Goal: Task Accomplishment & Management: Complete application form

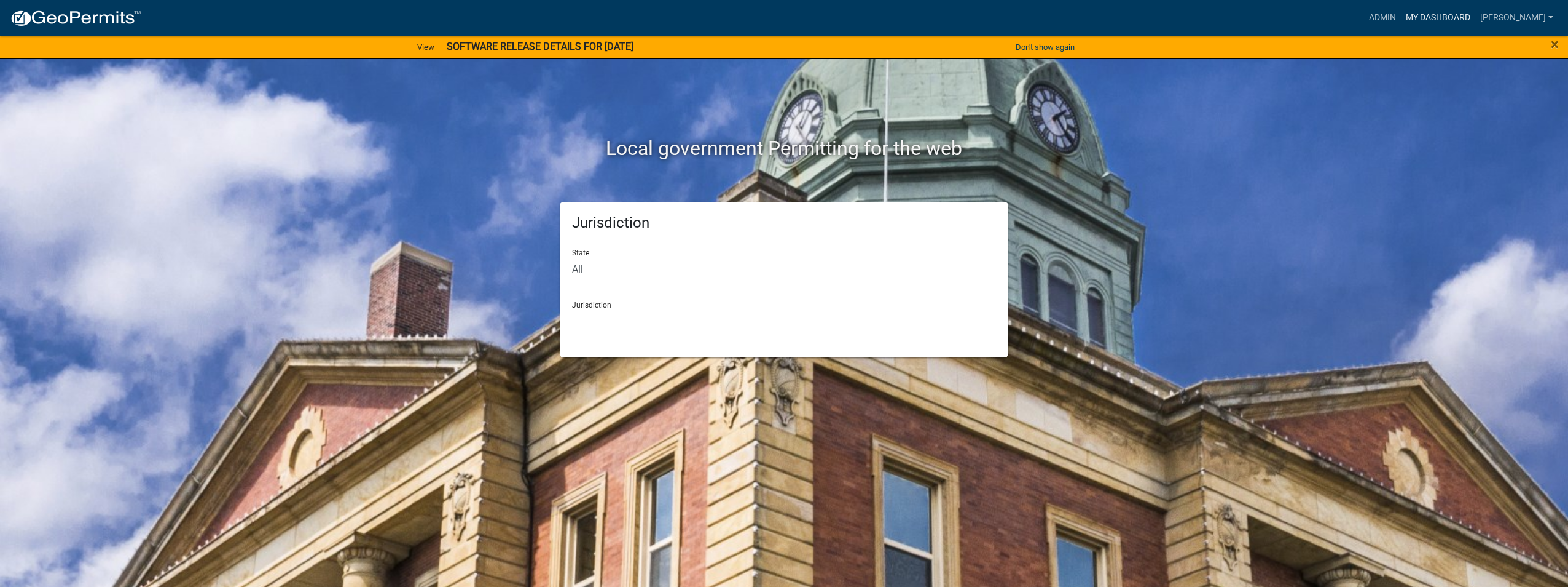
click at [1415, 17] on link "My Dashboard" at bounding box center [1438, 18] width 74 height 24
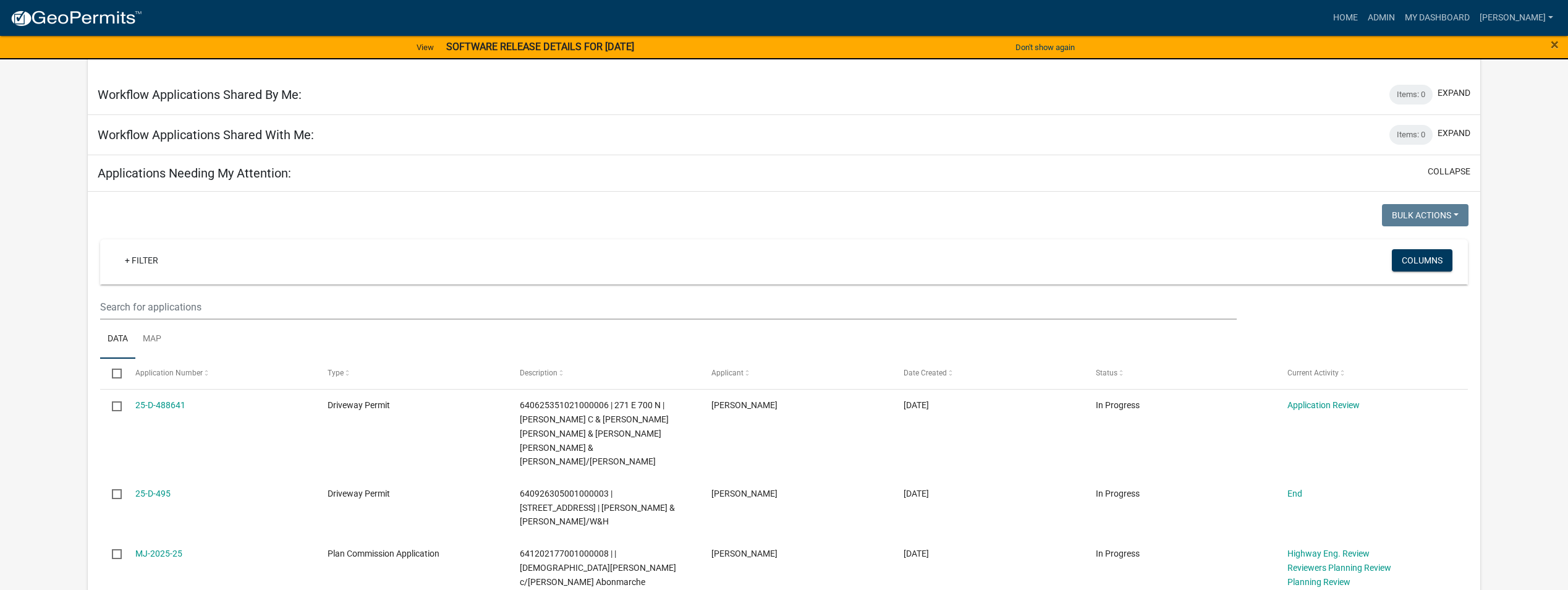
scroll to position [1050, 0]
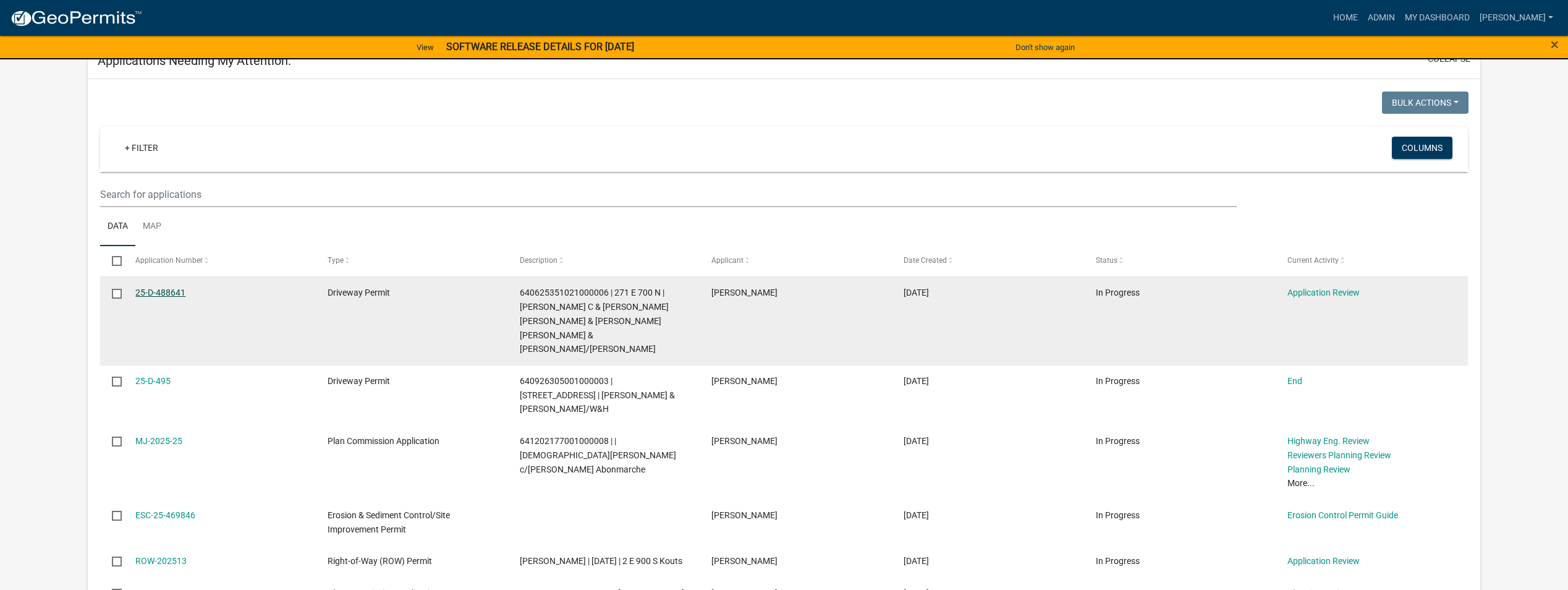
click at [153, 287] on link "25-D-488641" at bounding box center [160, 292] width 50 height 9
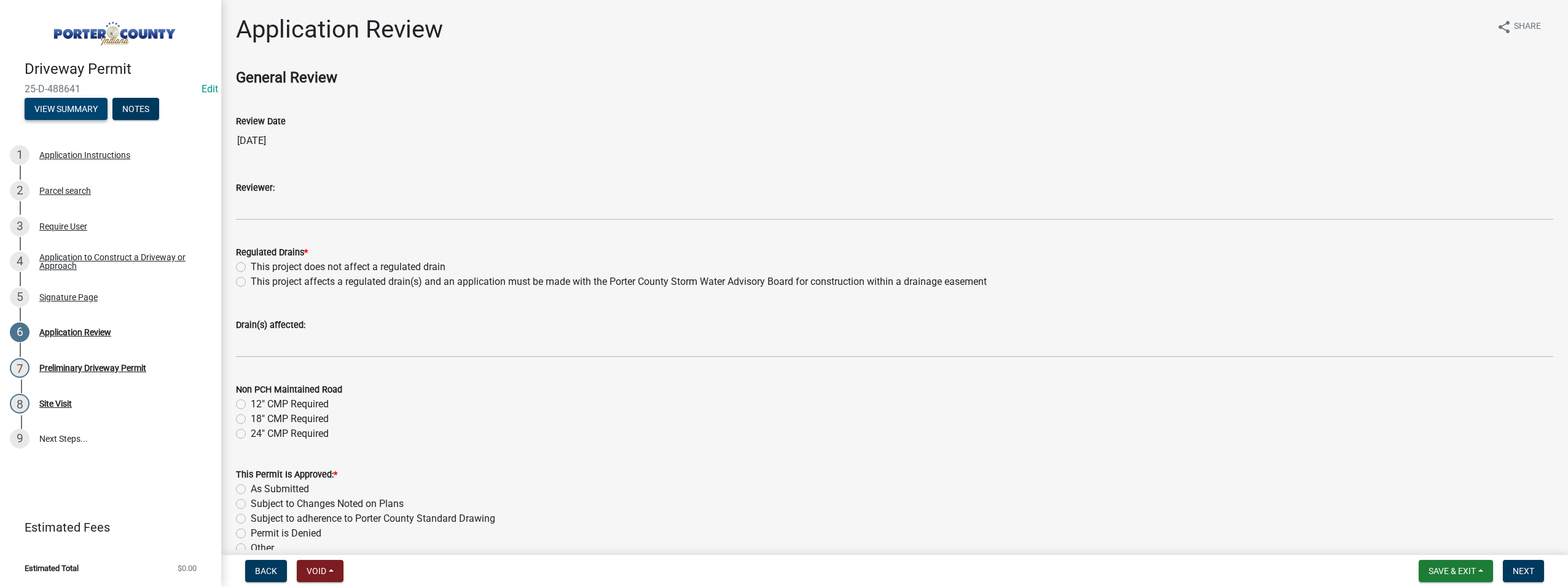
click at [80, 108] on button "View Summary" at bounding box center [66, 108] width 83 height 22
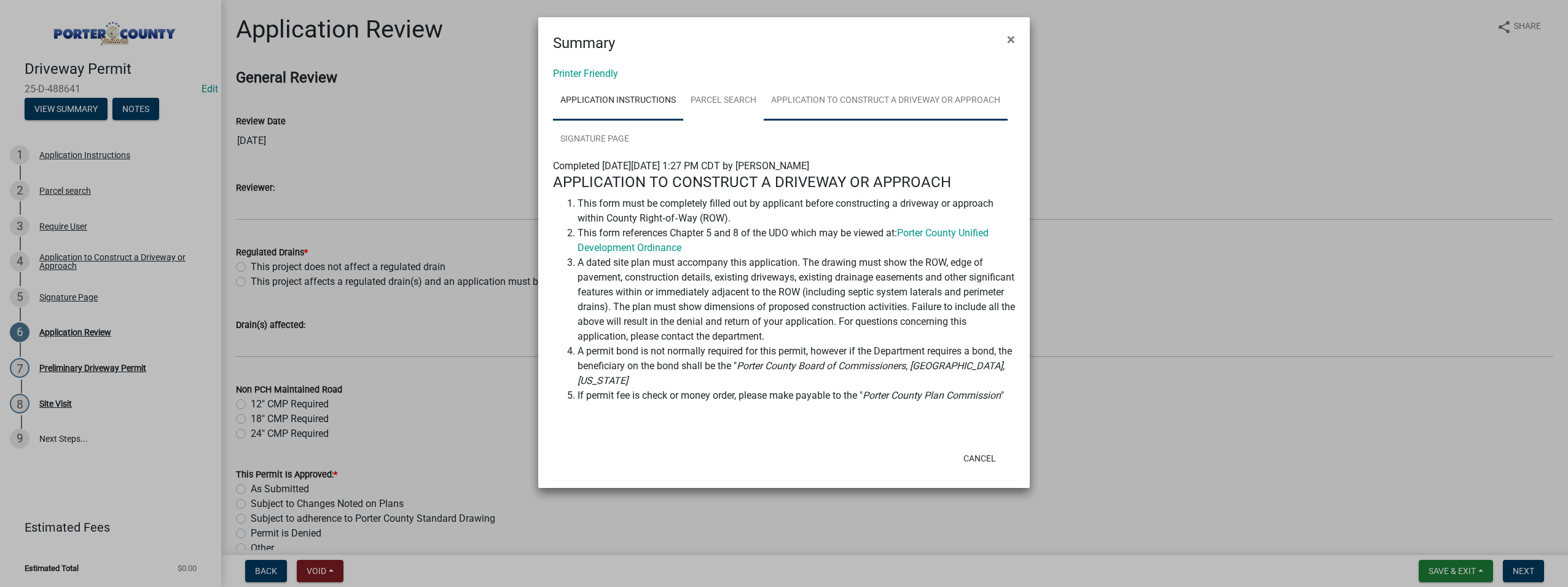
click at [879, 96] on link "Application to Construct a Driveway or Approach" at bounding box center [885, 101] width 244 height 40
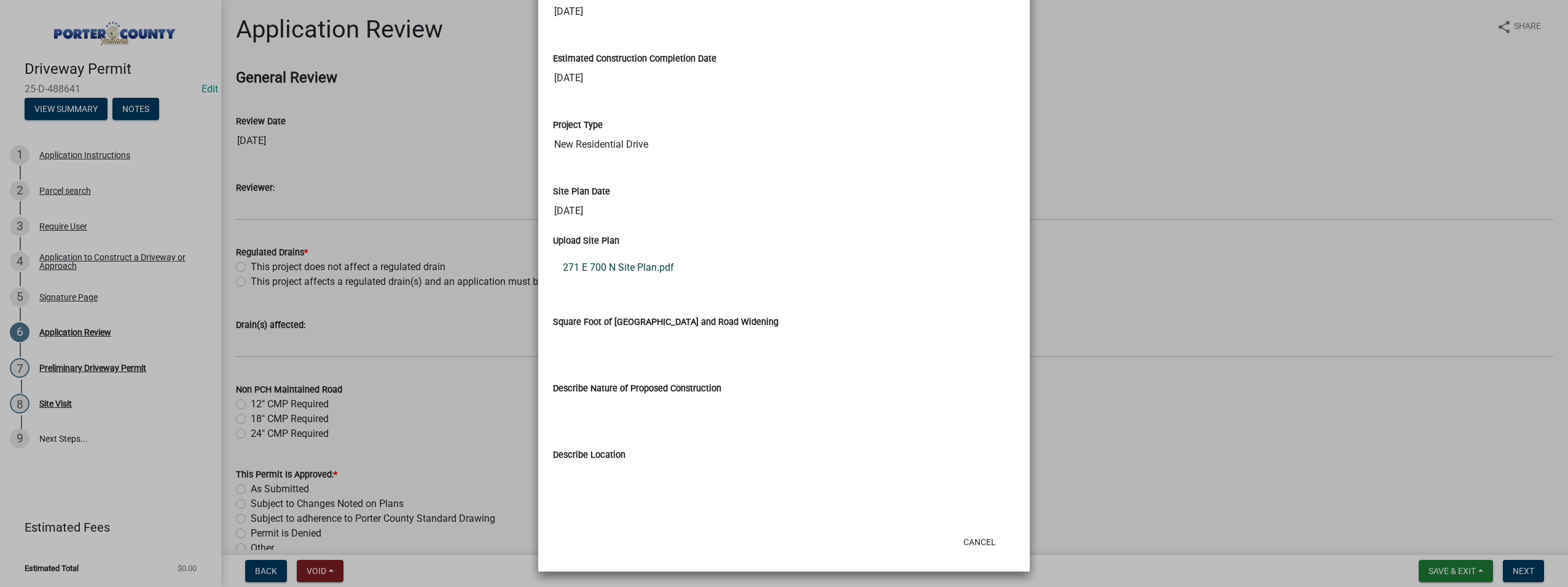
scroll to position [1190, 0]
click at [610, 269] on link "271 E 700 N Site Plan.pdf" at bounding box center [784, 265] width 462 height 29
click at [1200, 130] on ngb-modal-window "Summary × Printer Friendly Application Instructions Parcel search Application t…" at bounding box center [784, 293] width 1568 height 587
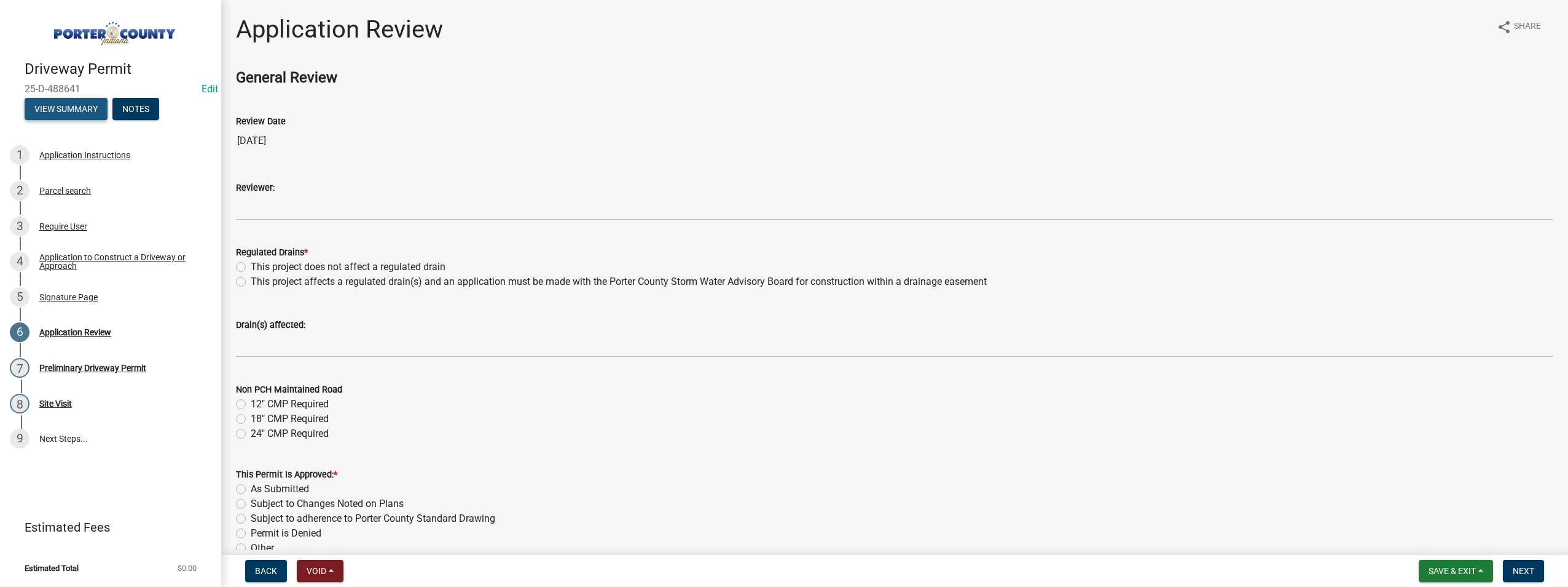
click at [46, 111] on button "View Summary" at bounding box center [66, 108] width 83 height 22
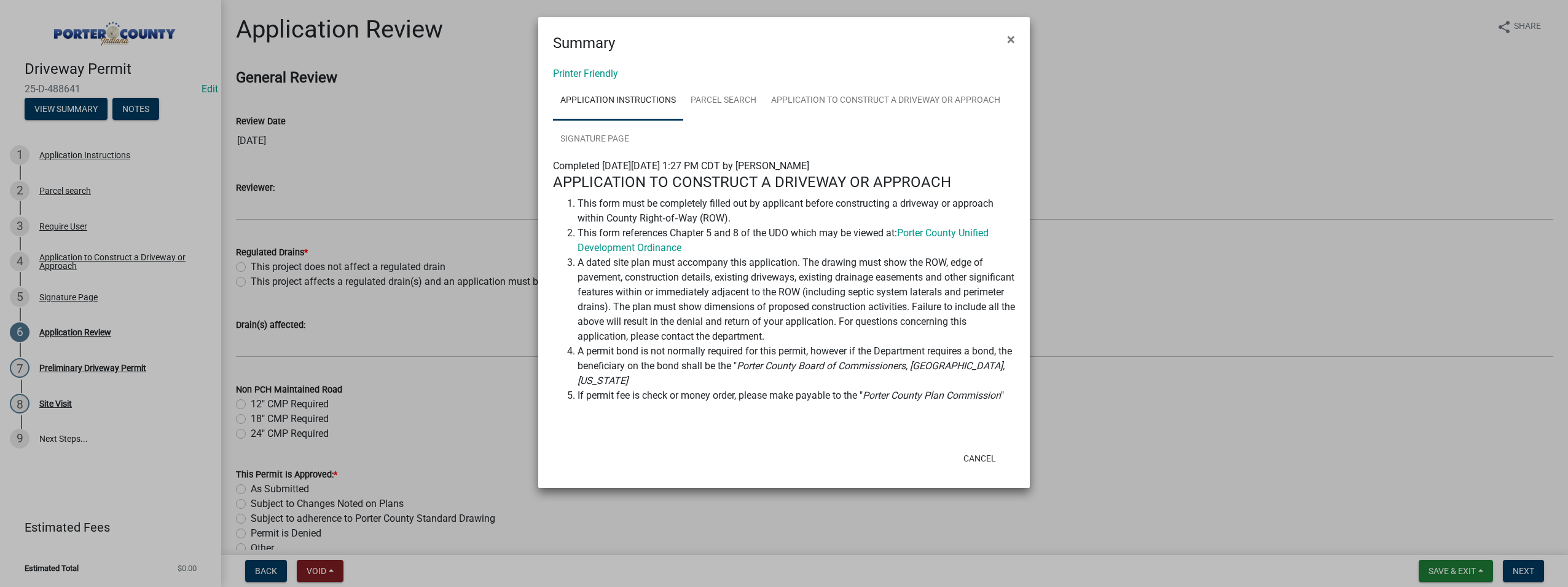
click at [1187, 116] on ngb-modal-window "Summary × Printer Friendly Application Instructions Parcel search Application t…" at bounding box center [784, 293] width 1568 height 587
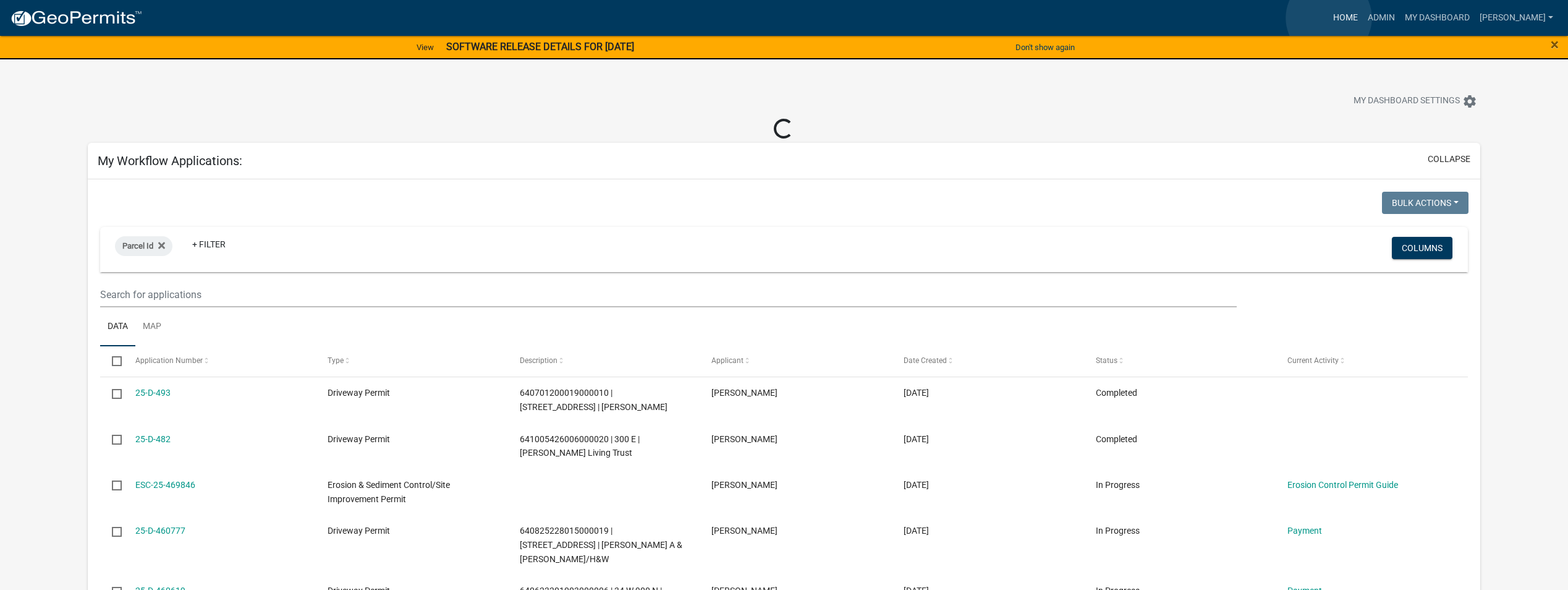
click at [1328, 18] on link "Home" at bounding box center [1345, 18] width 35 height 24
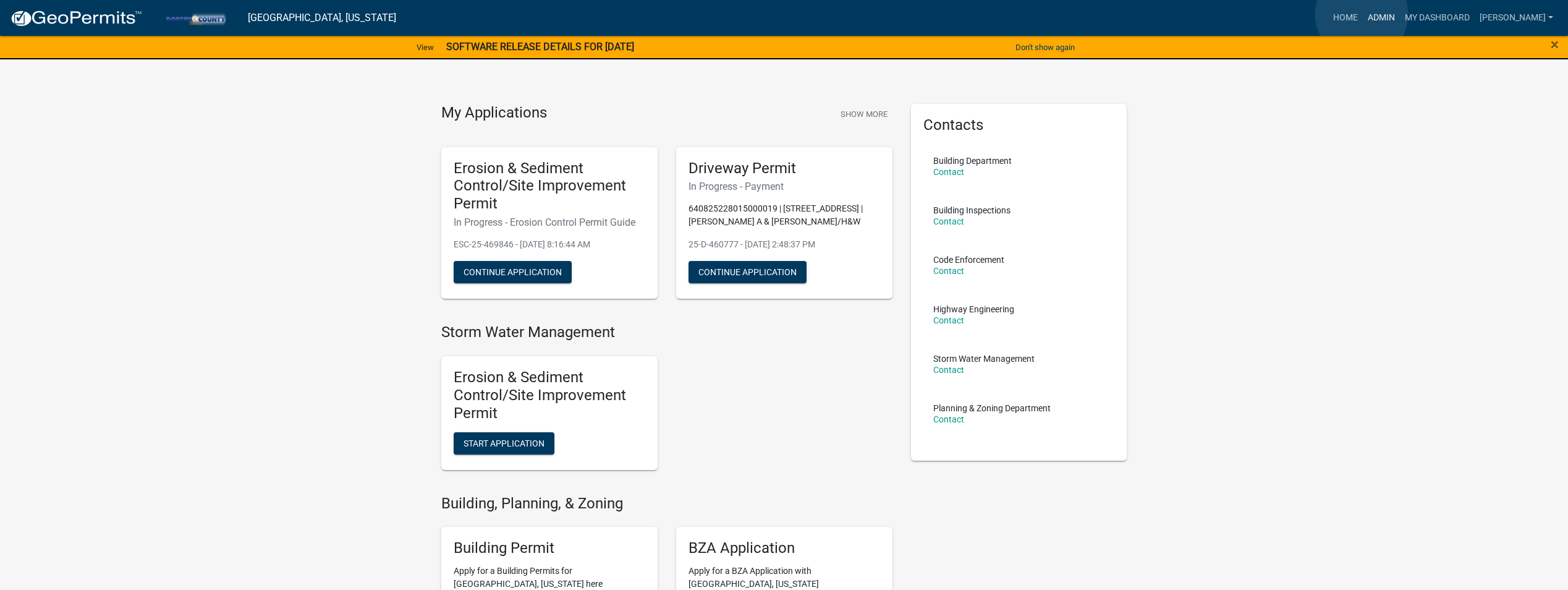
click at [1363, 14] on link "Admin" at bounding box center [1381, 18] width 37 height 24
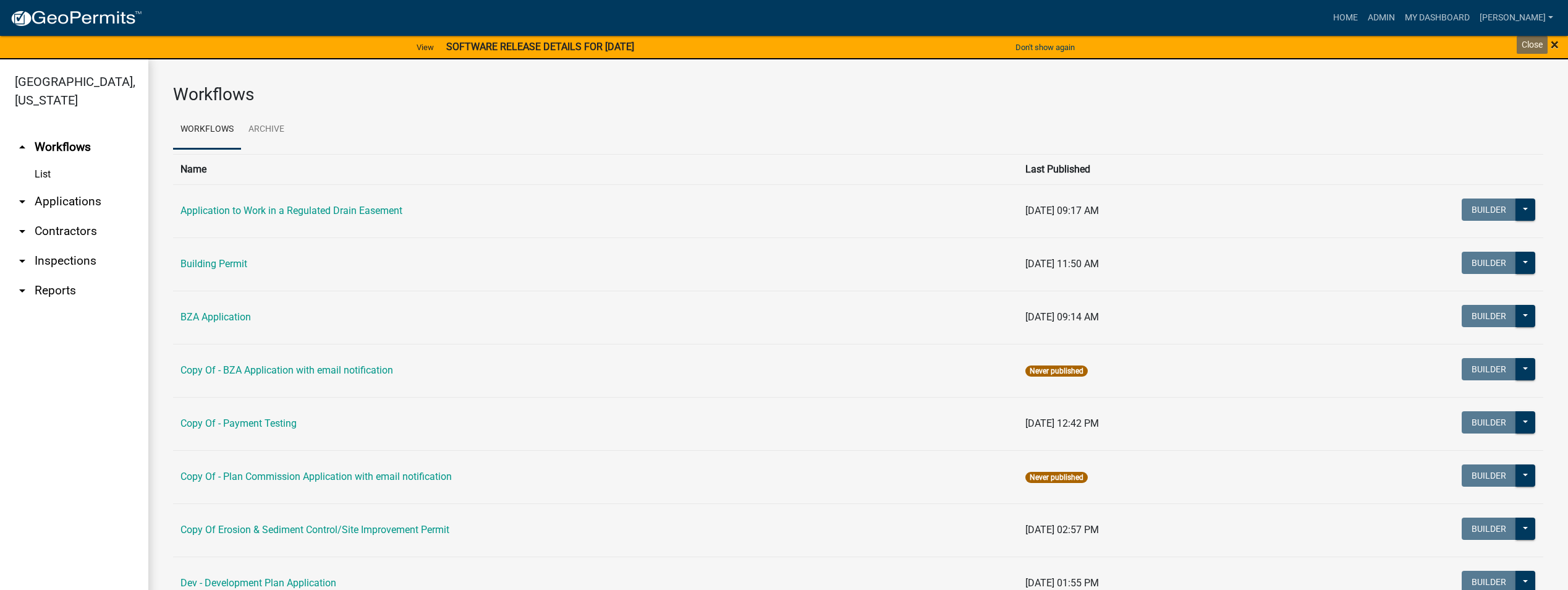
click at [1556, 45] on span "×" at bounding box center [1554, 45] width 8 height 17
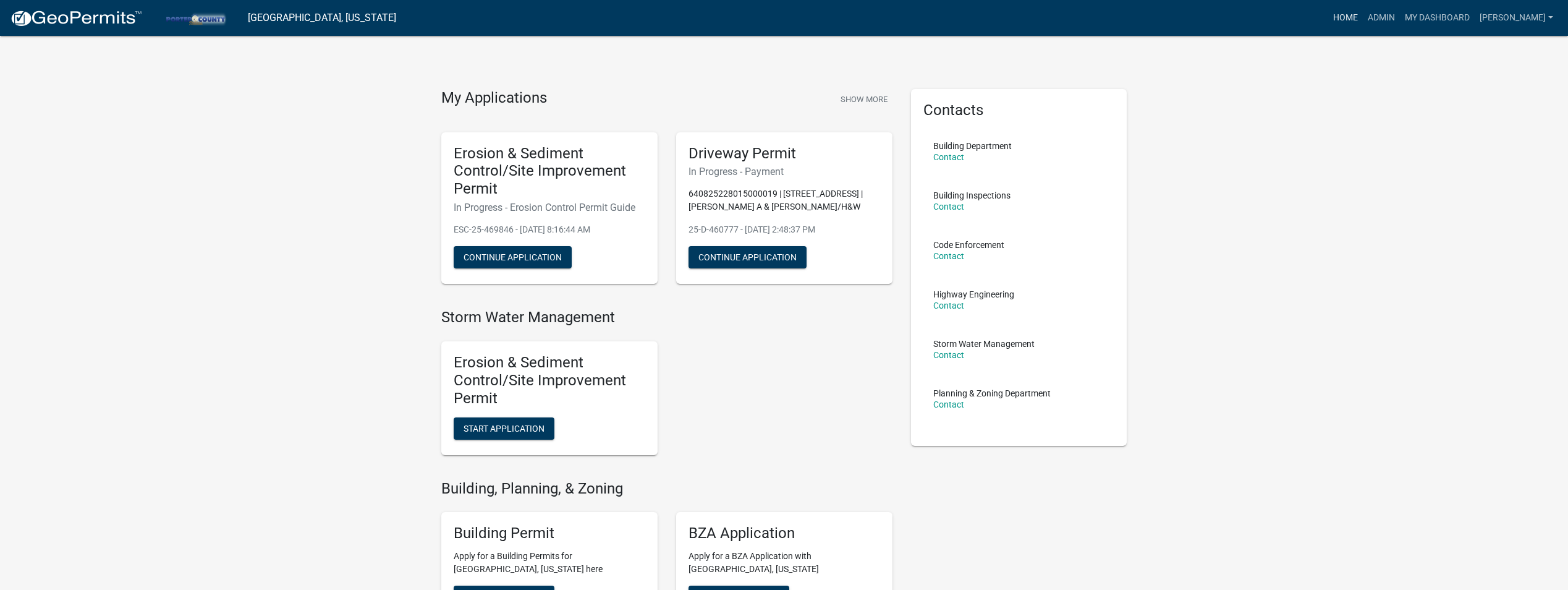
click at [1333, 17] on link "Home" at bounding box center [1345, 18] width 35 height 24
click at [1327, 15] on link "Home" at bounding box center [1345, 18] width 35 height 24
click at [1410, 17] on link "My Dashboard" at bounding box center [1436, 18] width 75 height 24
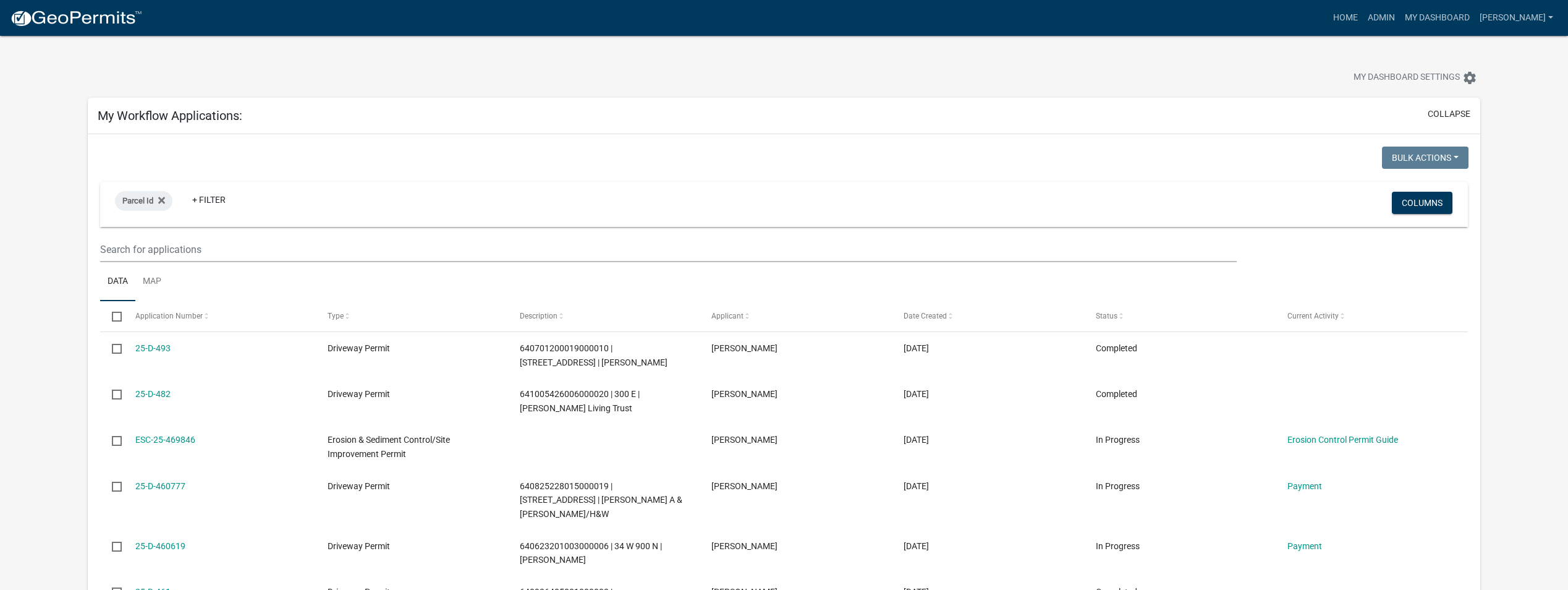
click at [414, 198] on div "Parcel Id + Filter" at bounding box center [558, 205] width 904 height 32
click at [375, 170] on div at bounding box center [437, 159] width 693 height 26
click at [297, 164] on div at bounding box center [437, 159] width 693 height 26
click at [218, 198] on link "+ Filter" at bounding box center [209, 199] width 53 height 22
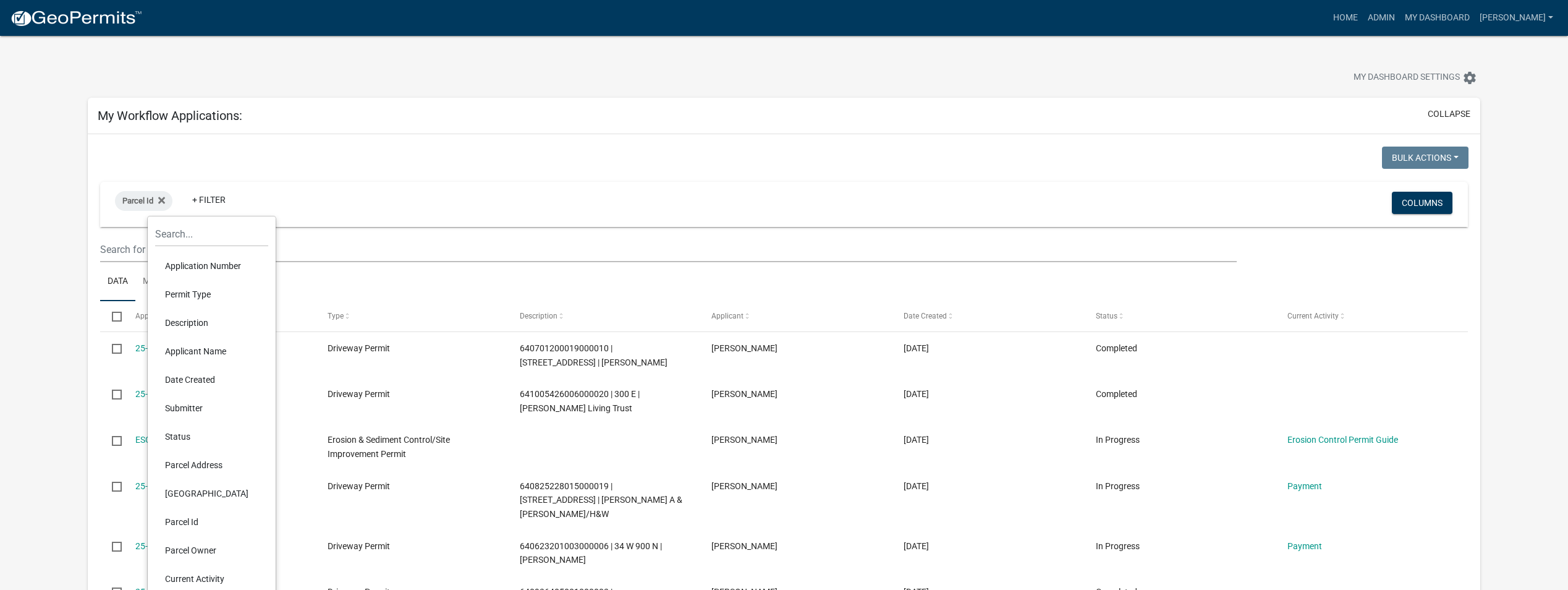
drag, startPoint x: 334, startPoint y: 181, endPoint x: 329, endPoint y: 188, distance: 8.6
click at [331, 185] on div "Bulk Actions Void Expire Lock Withdraw Parcel Id + Filter Columns Data Map Sele…" at bounding box center [784, 562] width 1367 height 831
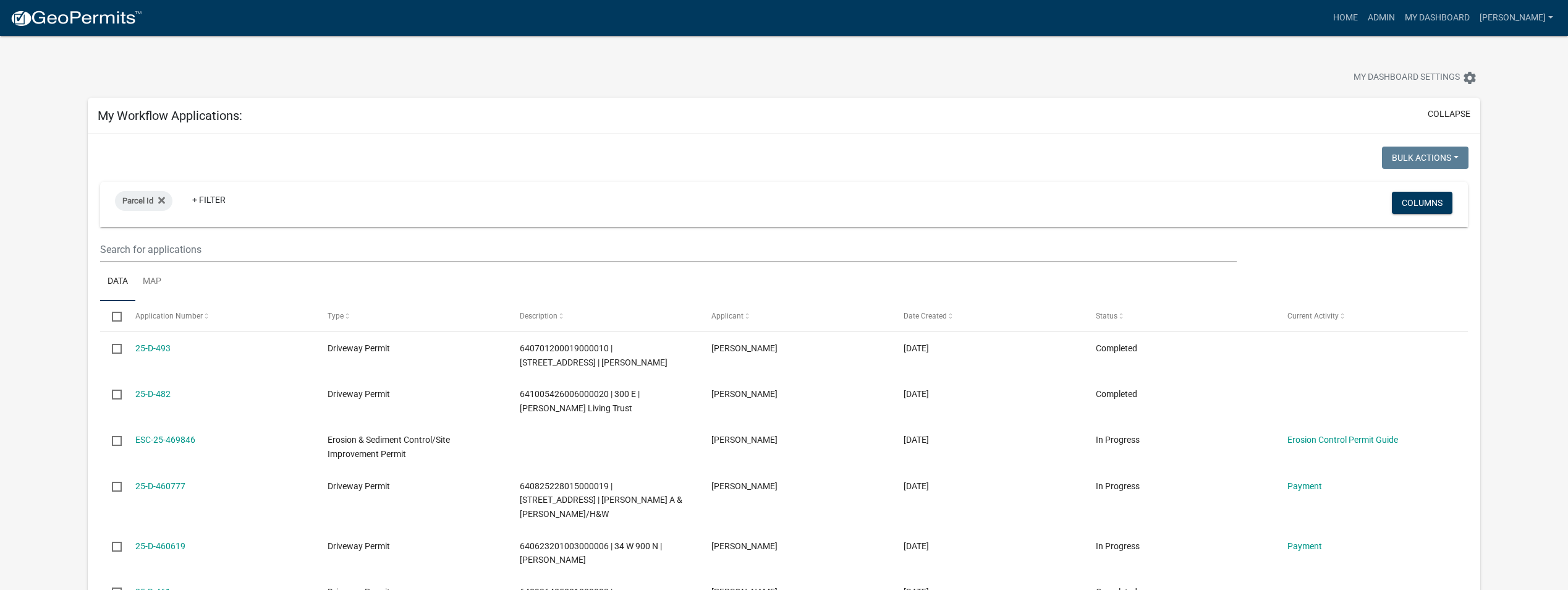
click at [308, 204] on div "Parcel Id + Filter" at bounding box center [558, 205] width 904 height 32
click at [272, 209] on div "Parcel Id + Filter" at bounding box center [558, 205] width 904 height 32
click at [197, 171] on div at bounding box center [437, 159] width 693 height 26
click at [347, 227] on wm-filter-builder "Parcel Id + Filter Columns" at bounding box center [784, 222] width 1367 height 80
click at [1420, 204] on button "Columns" at bounding box center [1422, 202] width 61 height 22
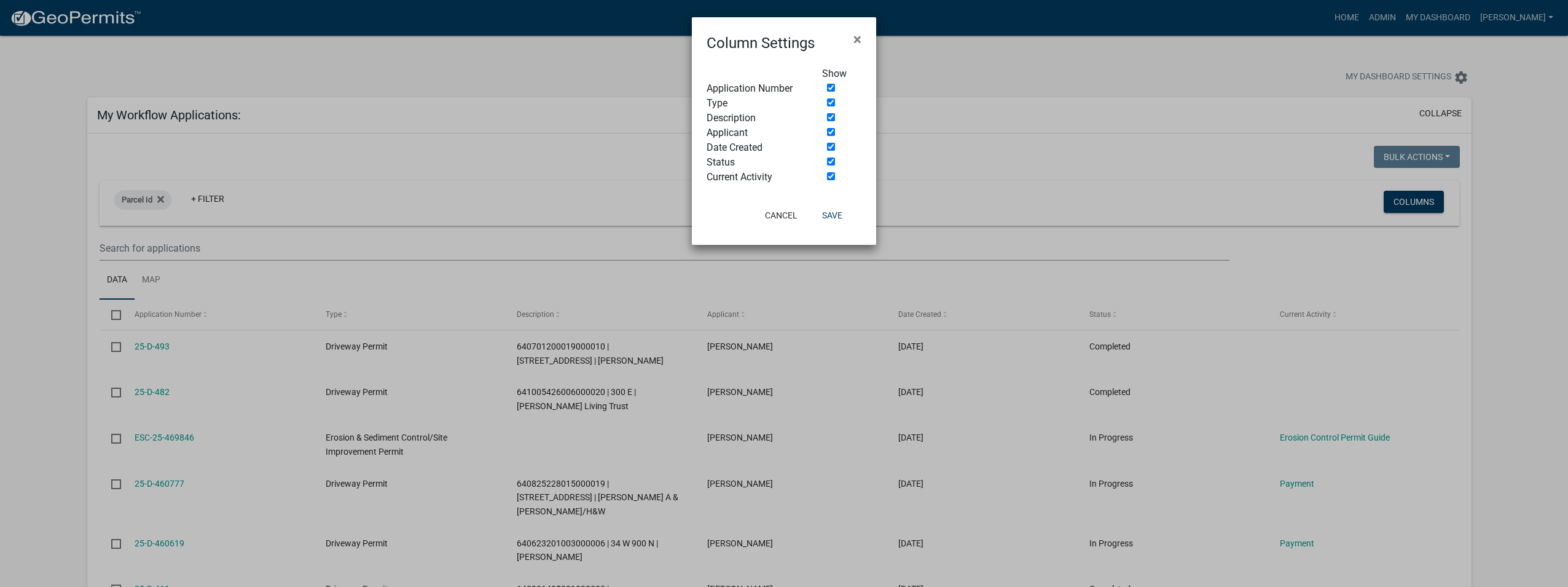
click at [1052, 171] on ngb-modal-window "Column Settings × Show Application Number Type Description Applicant Date Creat…" at bounding box center [784, 293] width 1568 height 587
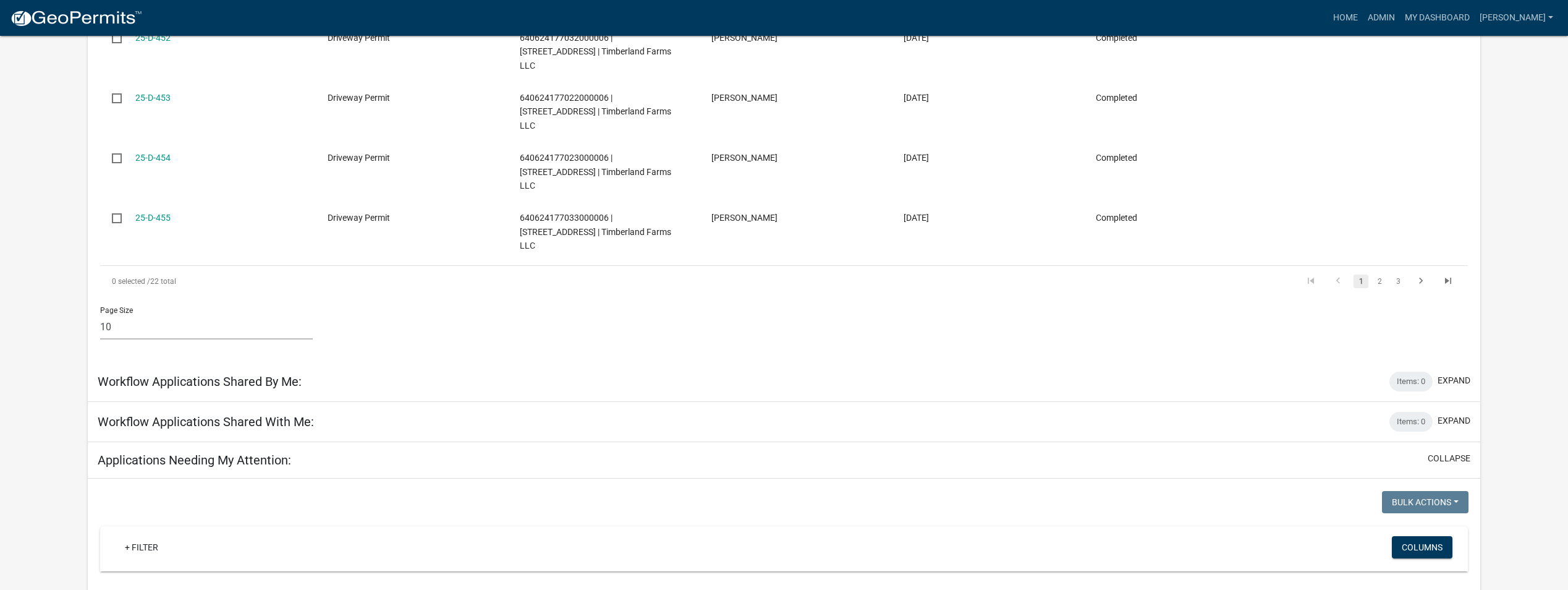
scroll to position [866, 0]
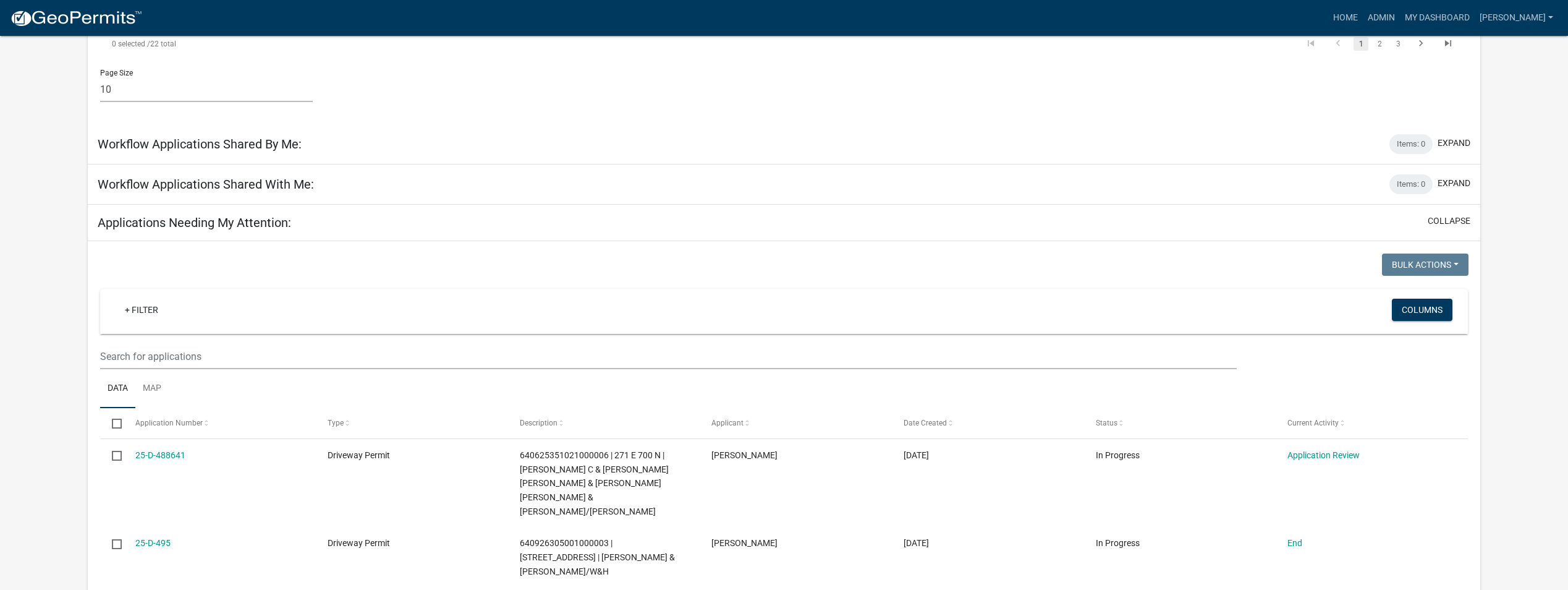
click at [199, 298] on div "+ Filter" at bounding box center [558, 311] width 904 height 26
click at [203, 298] on div "+ Filter" at bounding box center [558, 311] width 904 height 26
click at [344, 298] on div "+ Filter" at bounding box center [558, 311] width 904 height 26
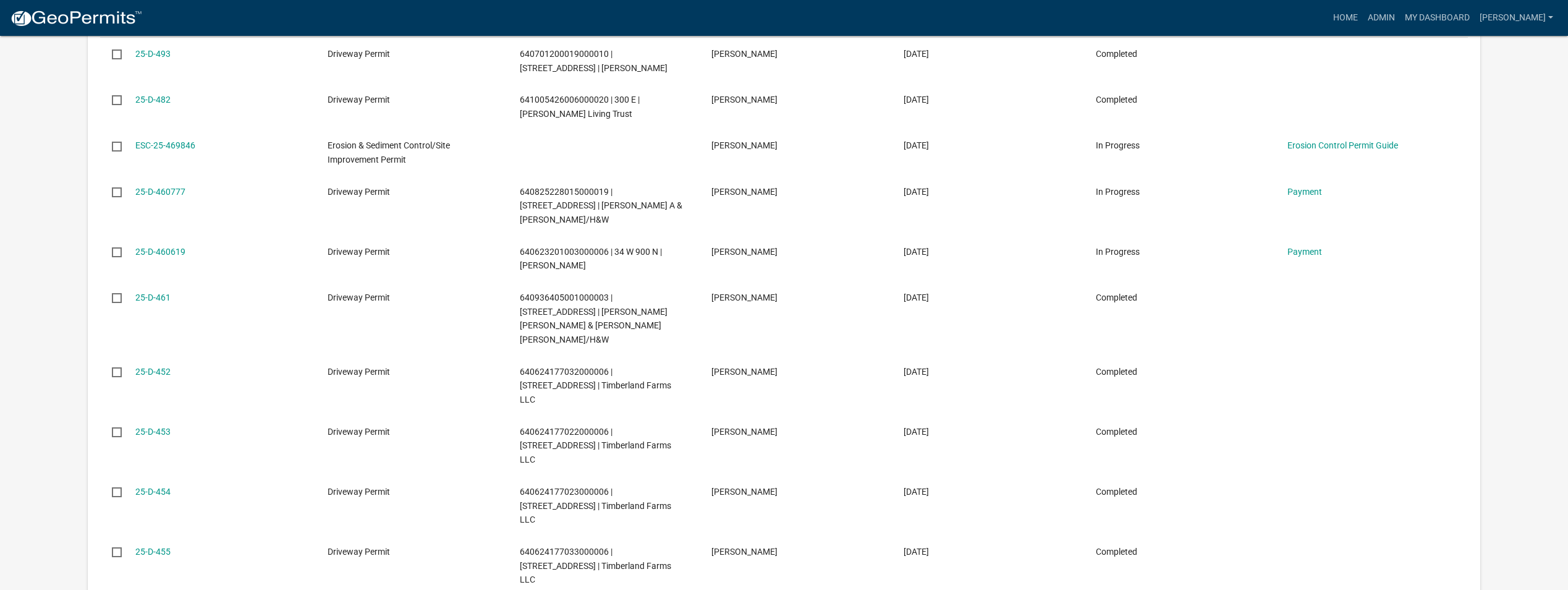
scroll to position [62, 0]
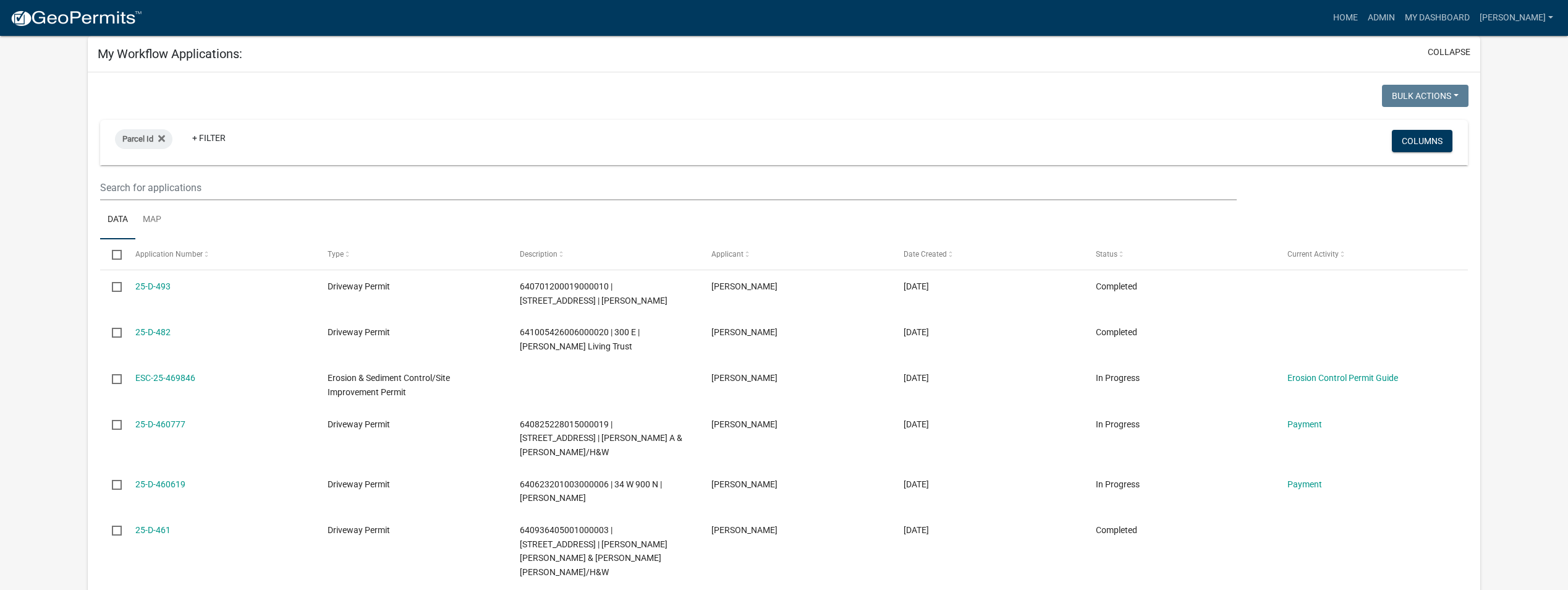
click at [284, 139] on div "Parcel Id + Filter" at bounding box center [558, 143] width 904 height 32
click at [209, 138] on link "+ Filter" at bounding box center [209, 137] width 53 height 22
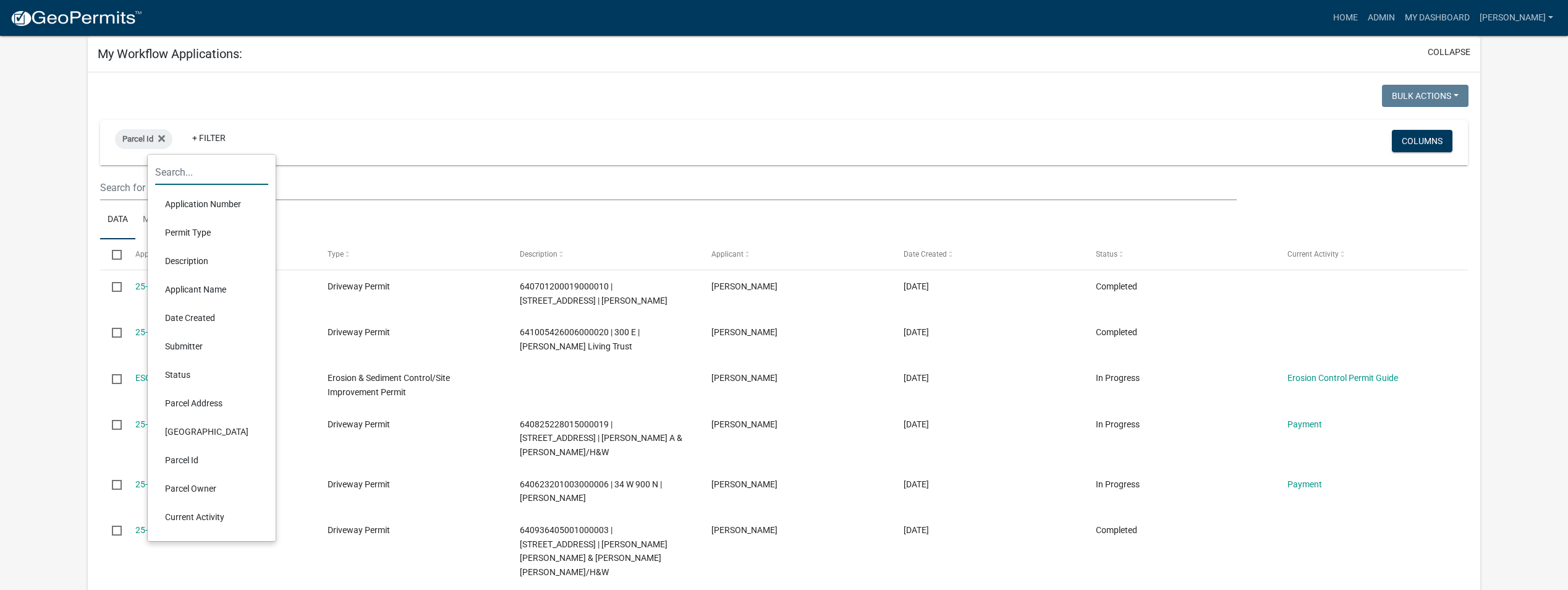
click at [209, 170] on input "text" at bounding box center [211, 171] width 113 height 26
paste input "64-15-24-101-003.000-013"
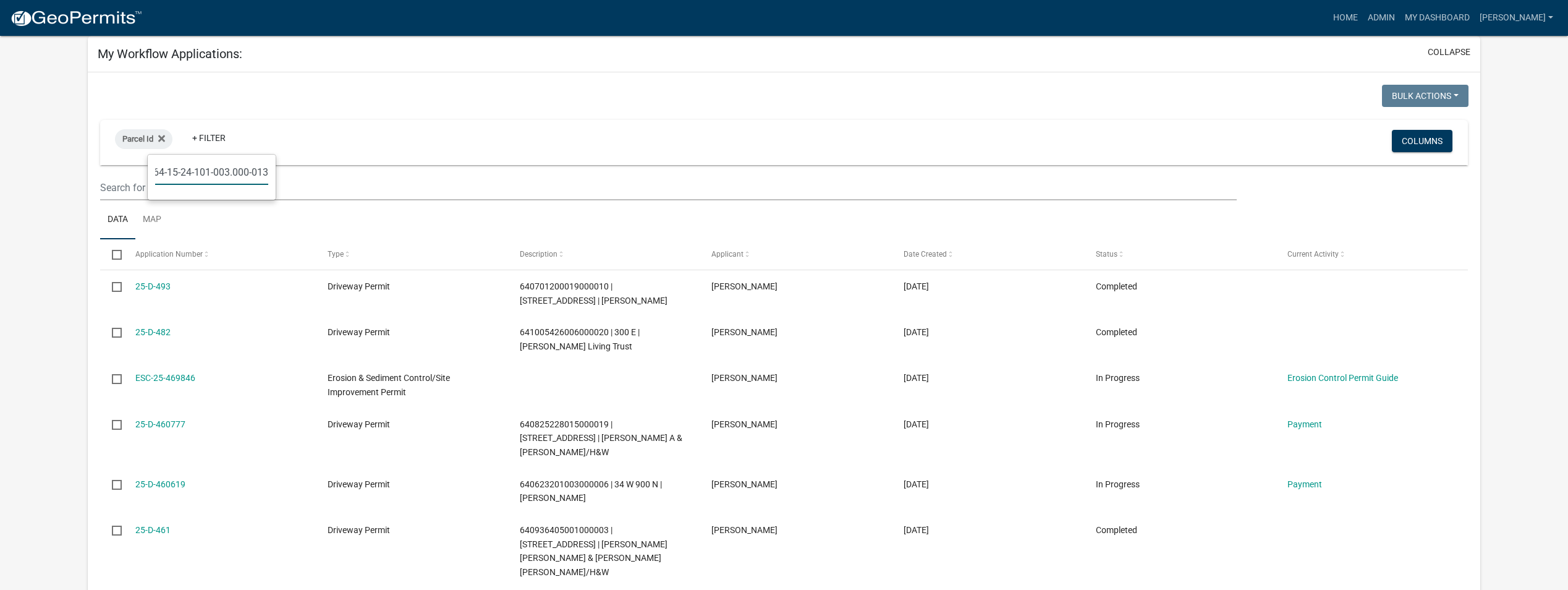
type input "64-15-24-101-003.000-013"
click at [236, 173] on input "64-15-24-101-003.000-013" at bounding box center [211, 171] width 113 height 26
click at [256, 173] on input "64-15-24-101-003.000-013" at bounding box center [211, 171] width 113 height 26
click at [330, 122] on div "Parcel Id + Filter Columns" at bounding box center [784, 143] width 1356 height 45
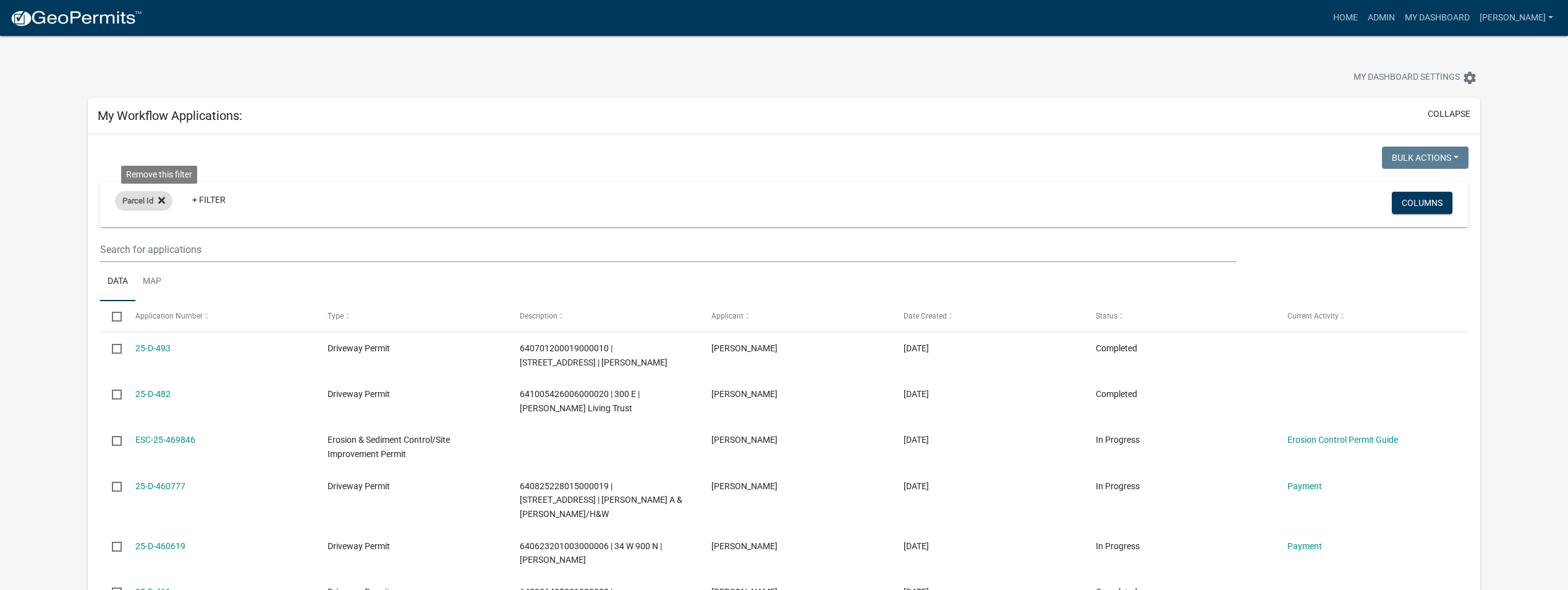
click at [163, 204] on icon at bounding box center [161, 200] width 7 height 9
click at [131, 201] on link "+ Filter" at bounding box center [141, 202] width 53 height 22
click at [189, 239] on input "64-15-24-101-003.000-013" at bounding box center [143, 237] width 113 height 26
type input "6"
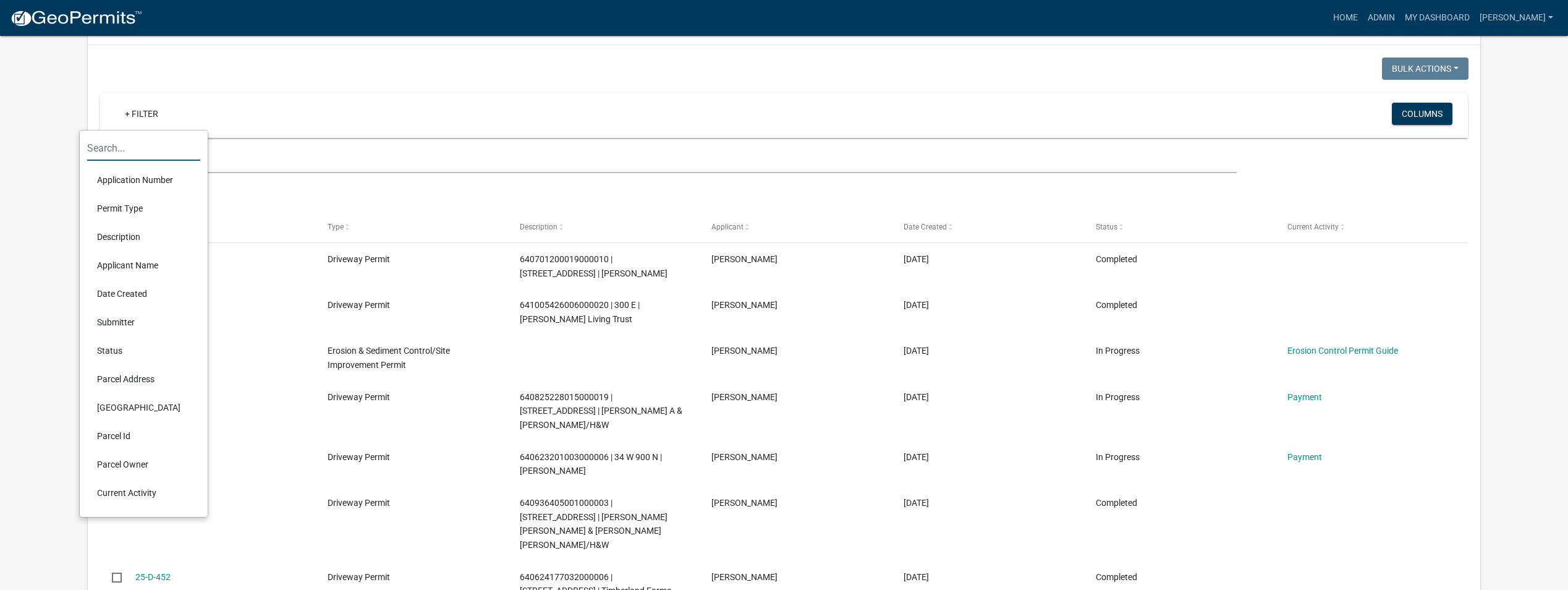
scroll to position [62, 0]
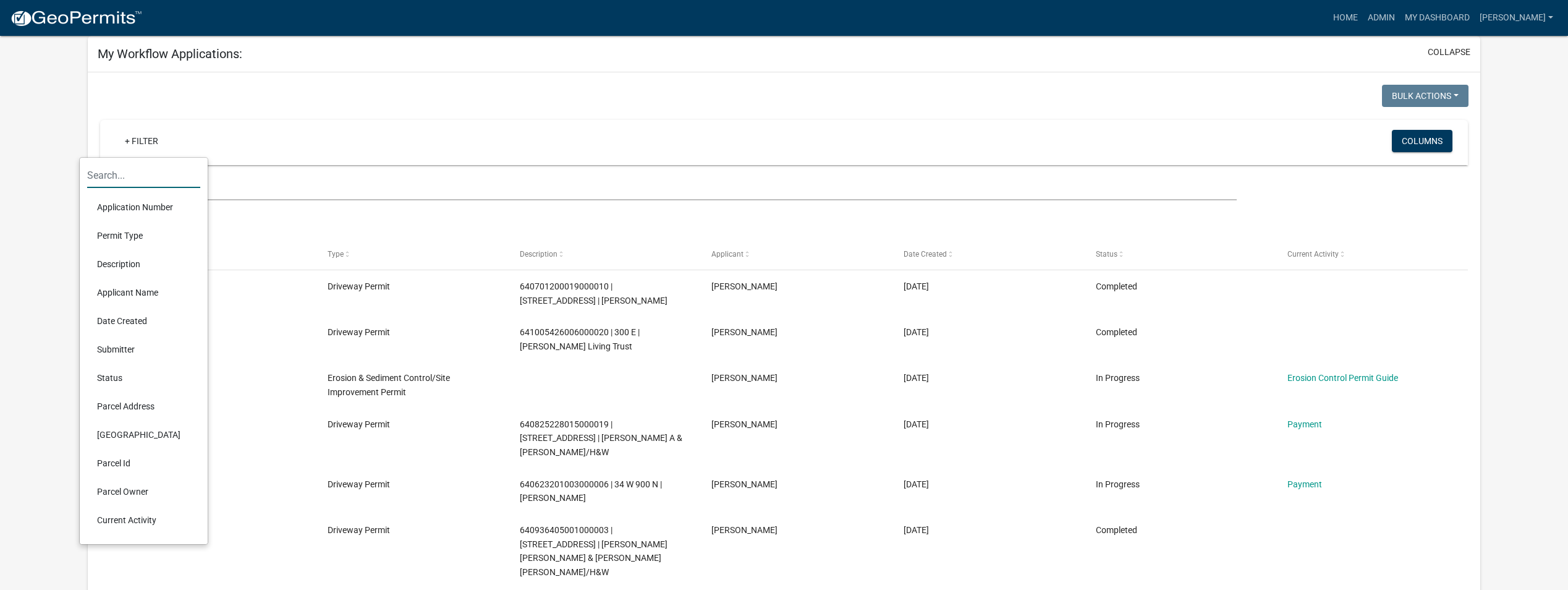
click at [118, 466] on li "Parcel Id" at bounding box center [143, 463] width 113 height 28
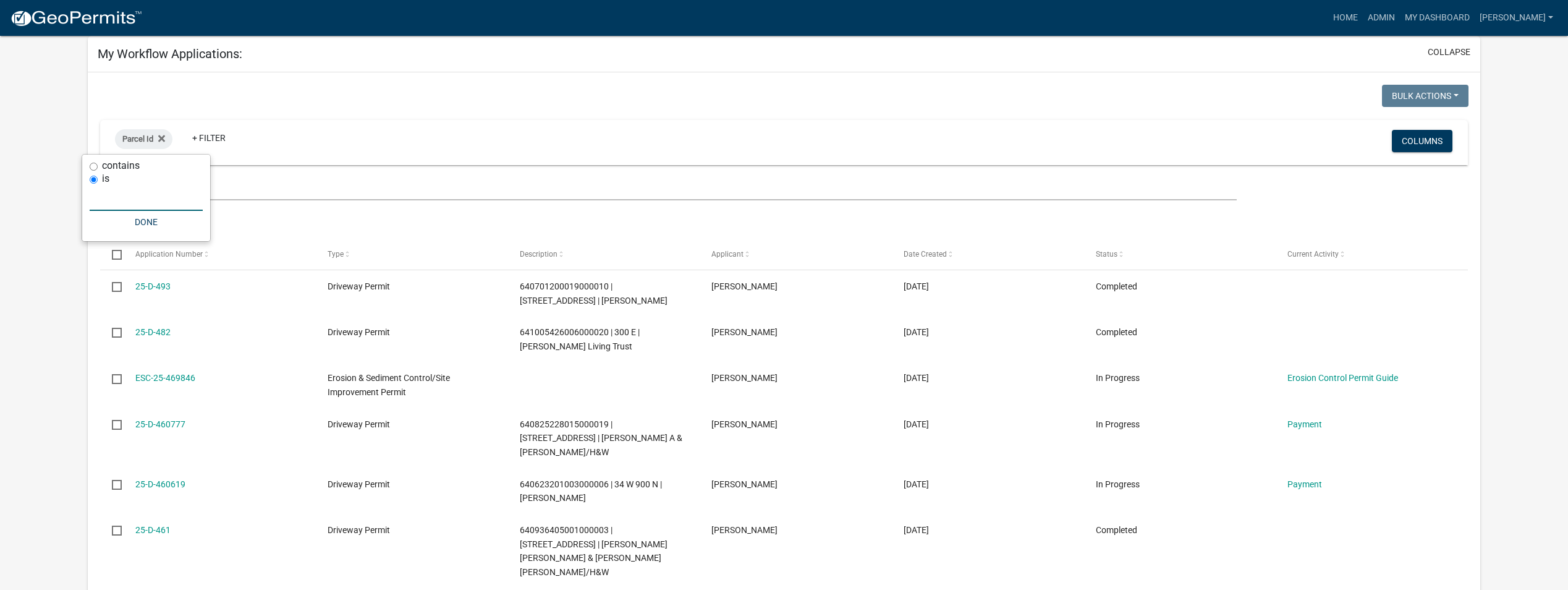
click at [157, 202] on input "text" at bounding box center [146, 198] width 113 height 26
paste input "64-15-24-101-003.000-013"
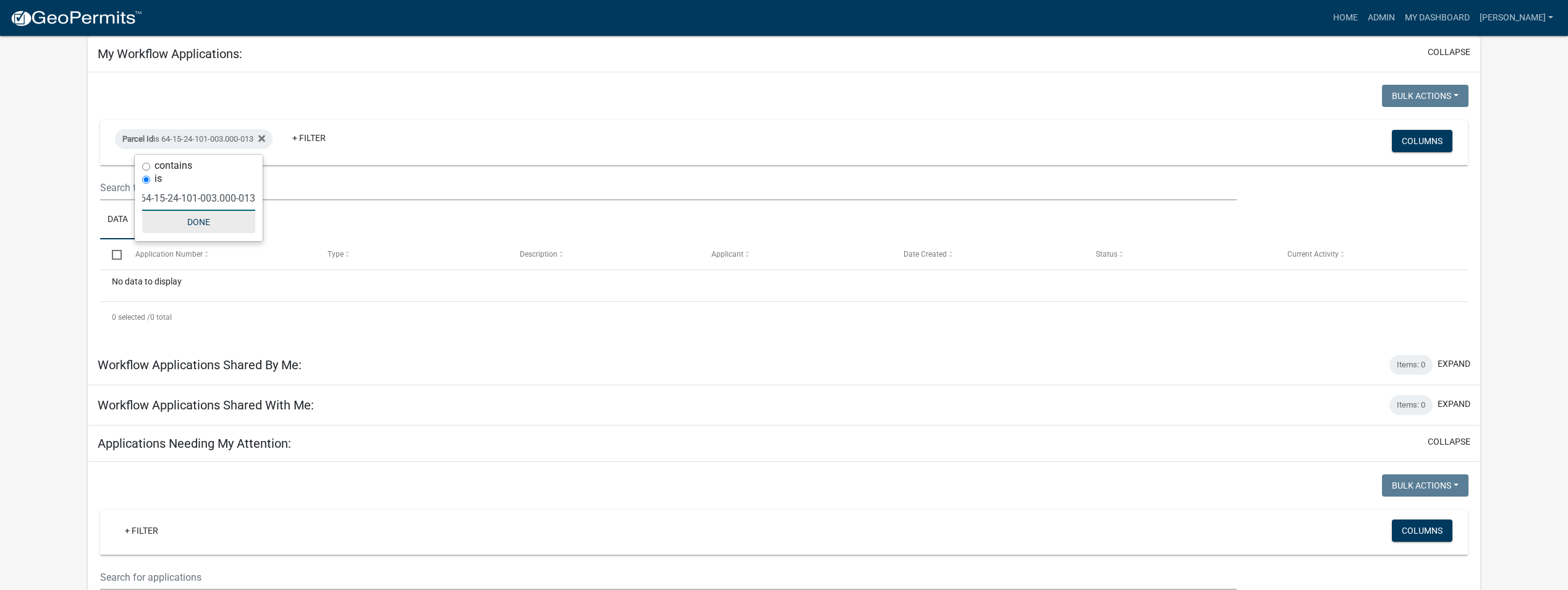
type input "64-15-24-101-003.000-013"
click at [189, 225] on button "Done" at bounding box center [198, 222] width 113 height 22
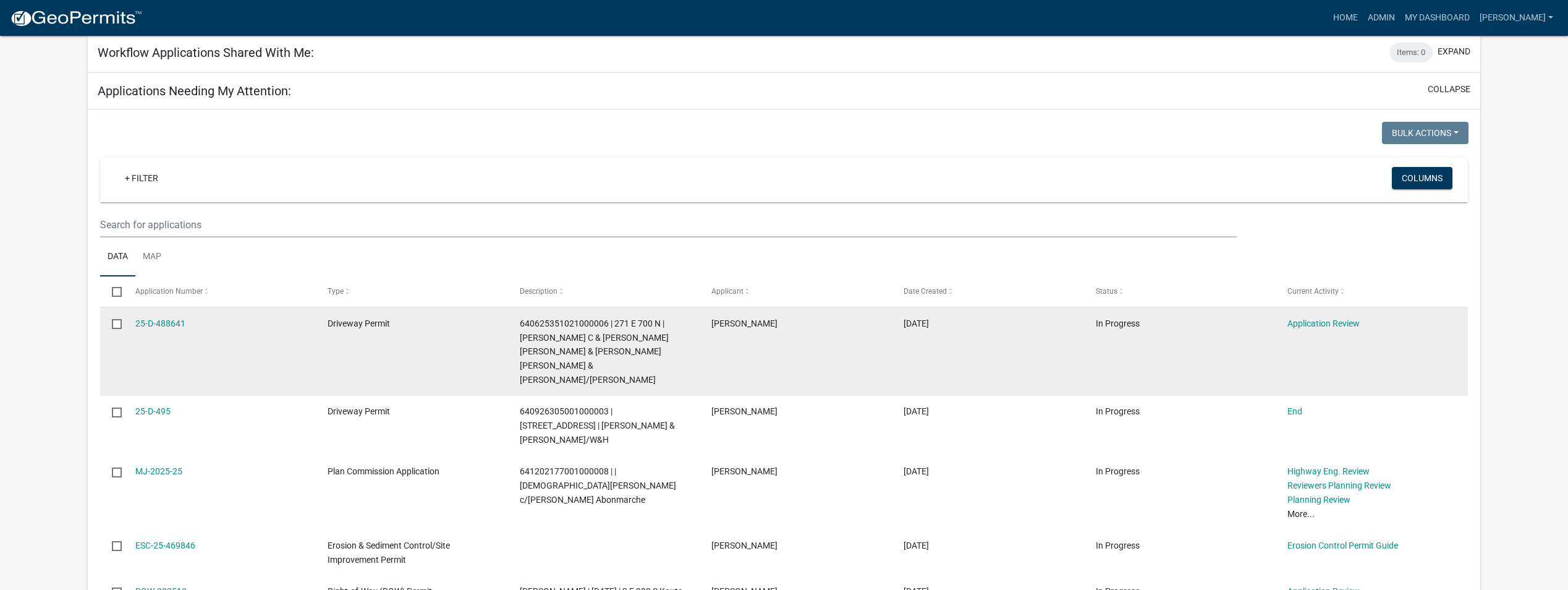
scroll to position [494, 0]
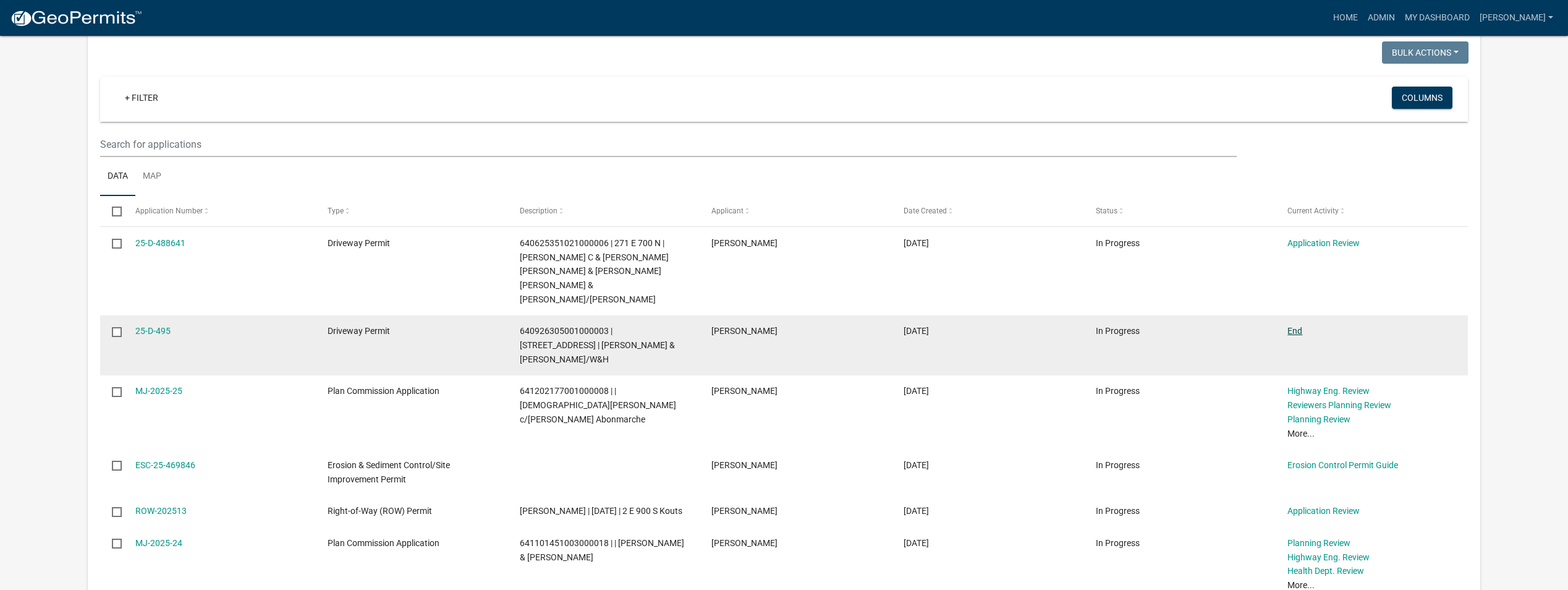
click at [1292, 326] on link "End" at bounding box center [1294, 331] width 15 height 9
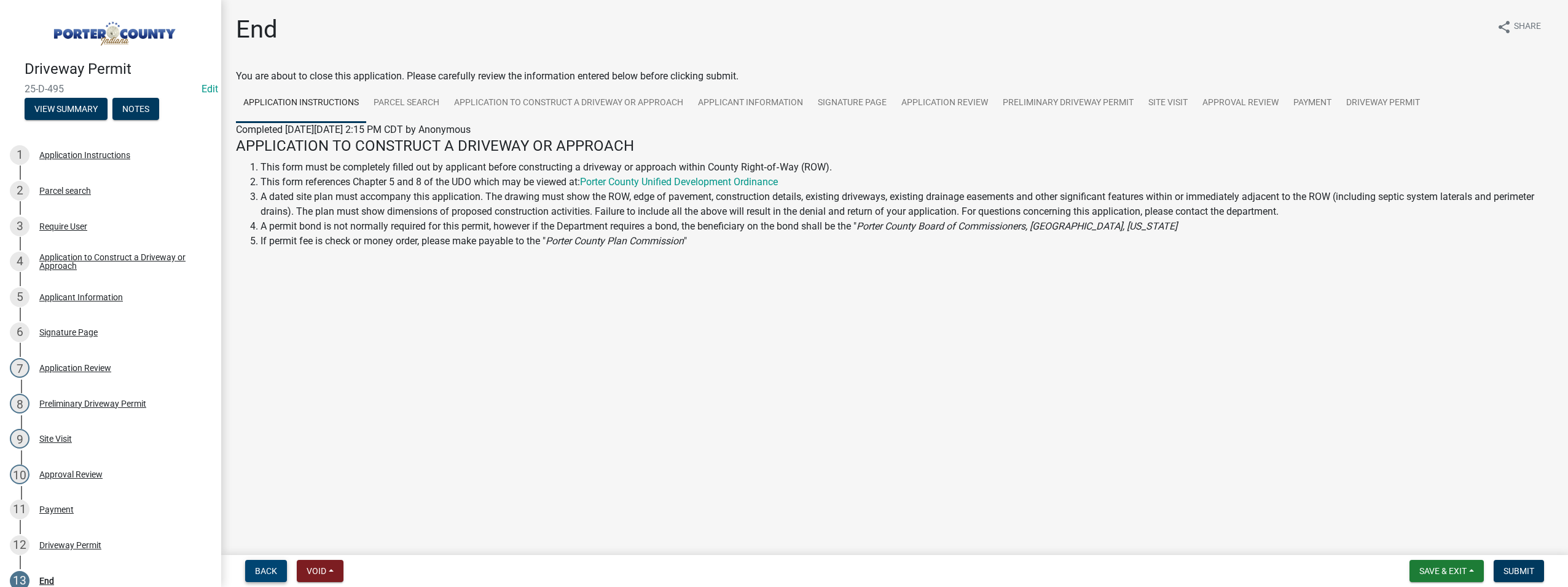
click at [271, 576] on button "Back" at bounding box center [266, 570] width 41 height 22
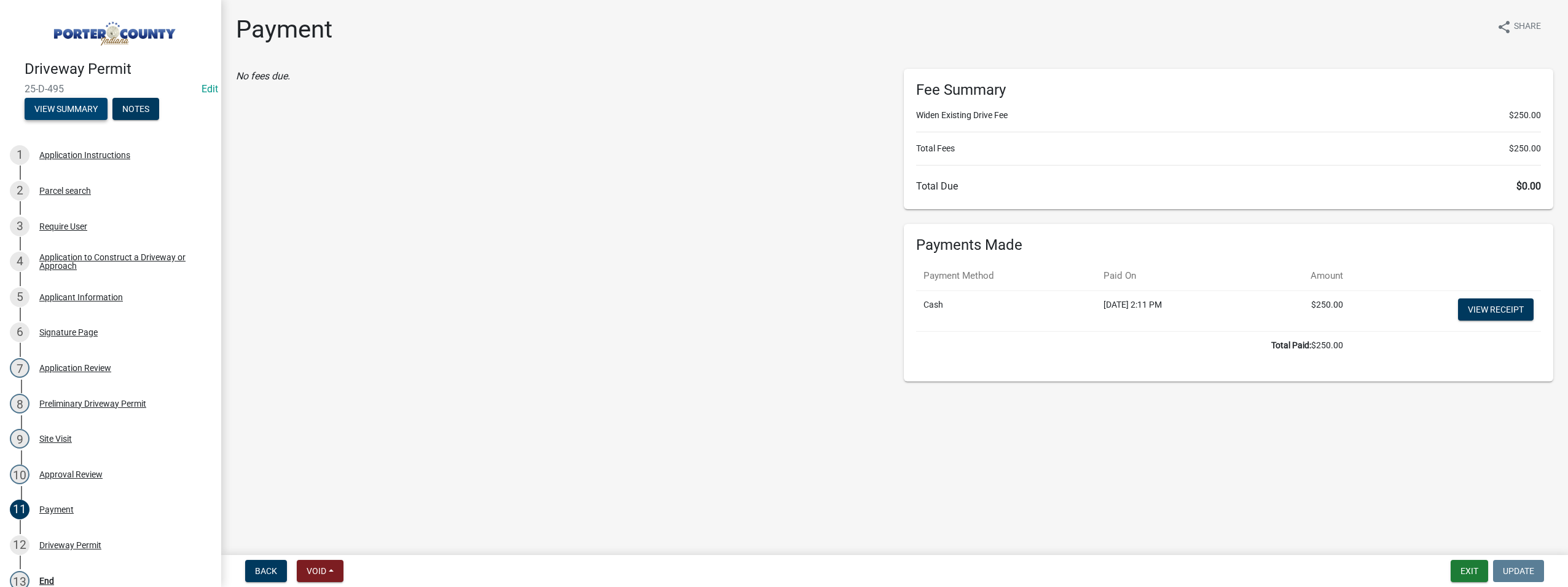
click at [86, 109] on button "View Summary" at bounding box center [66, 108] width 83 height 22
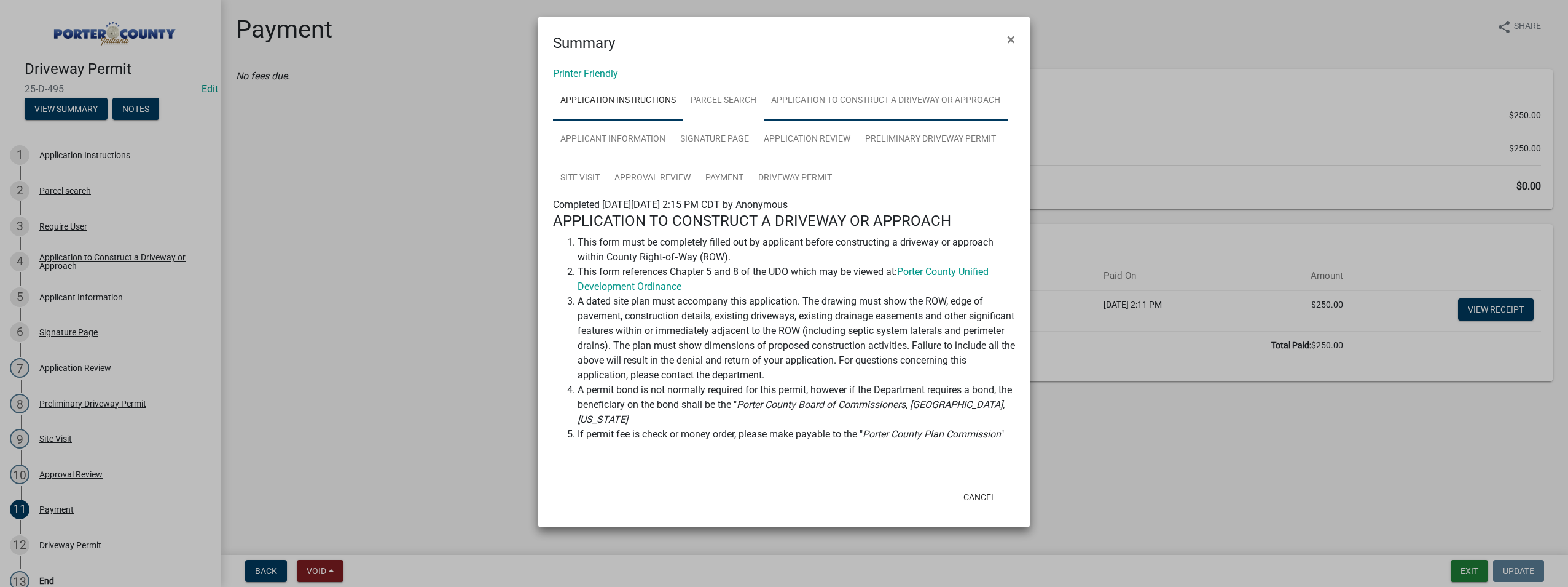
click at [885, 104] on link "Application to Construct a Driveway or Approach" at bounding box center [885, 101] width 244 height 40
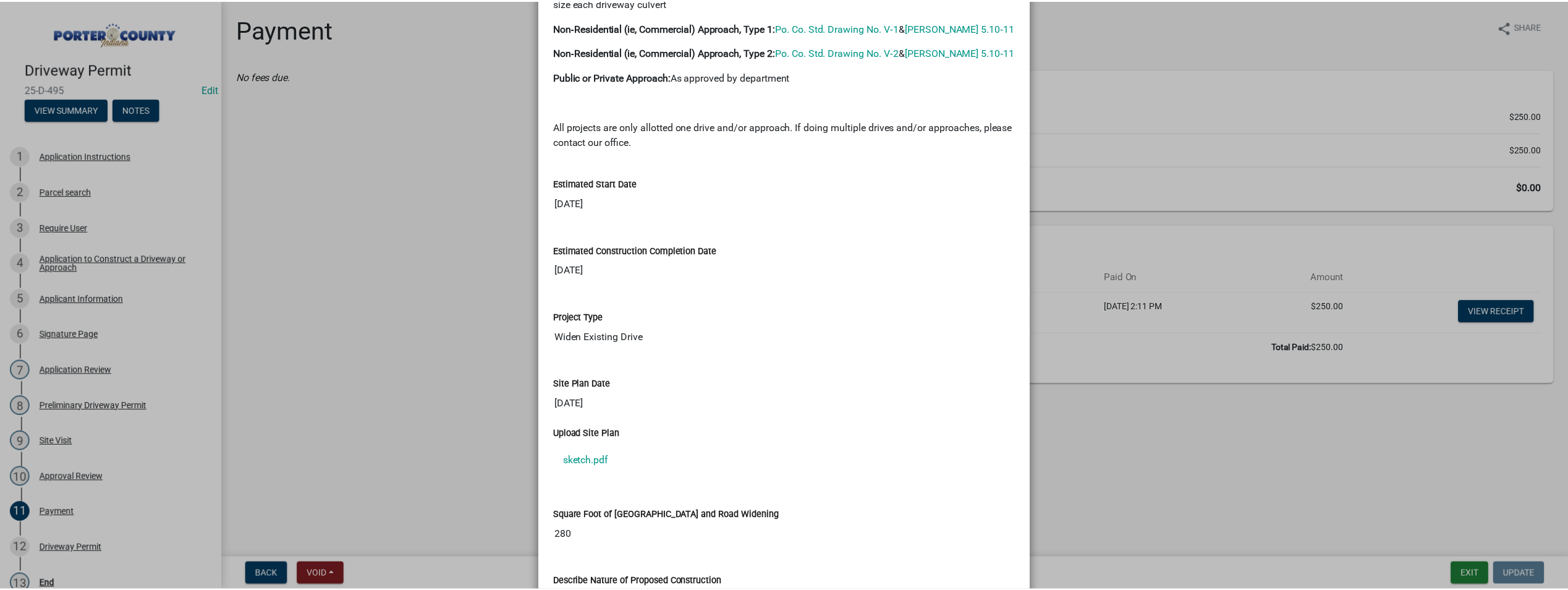
scroll to position [1235, 0]
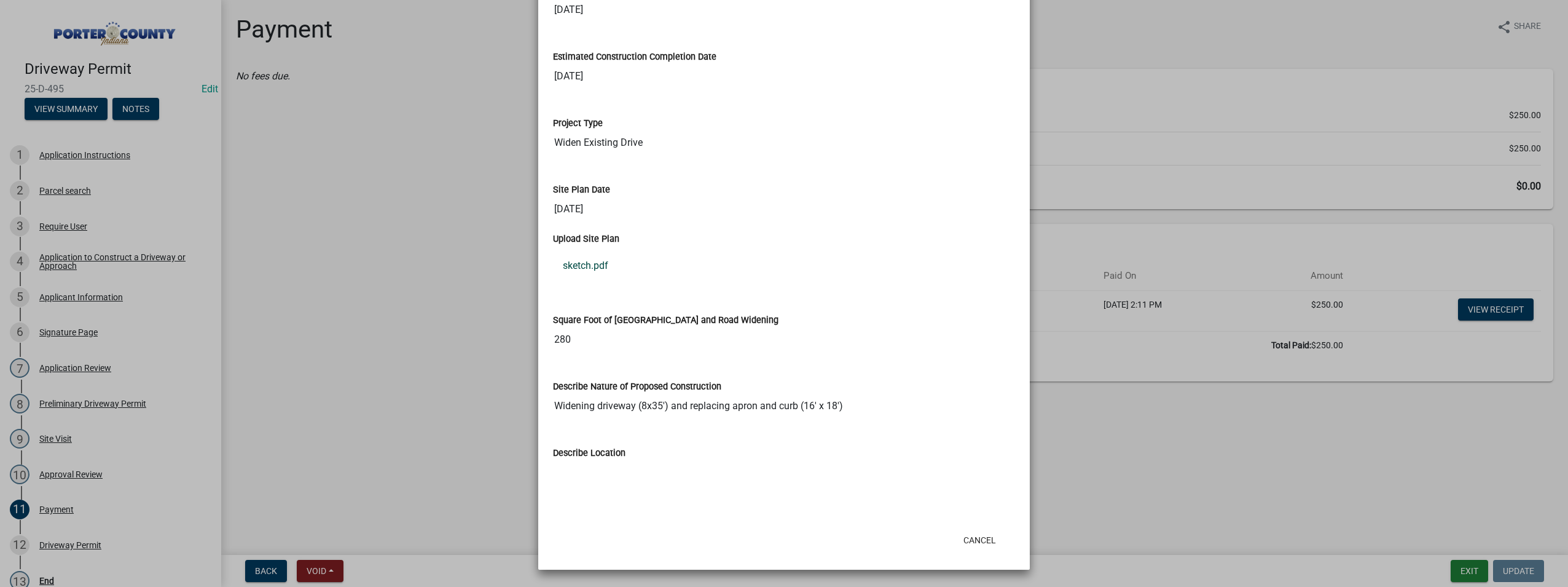
click at [582, 265] on link "sketch.pdf" at bounding box center [784, 265] width 462 height 29
click at [968, 539] on button "Cancel" at bounding box center [979, 539] width 52 height 22
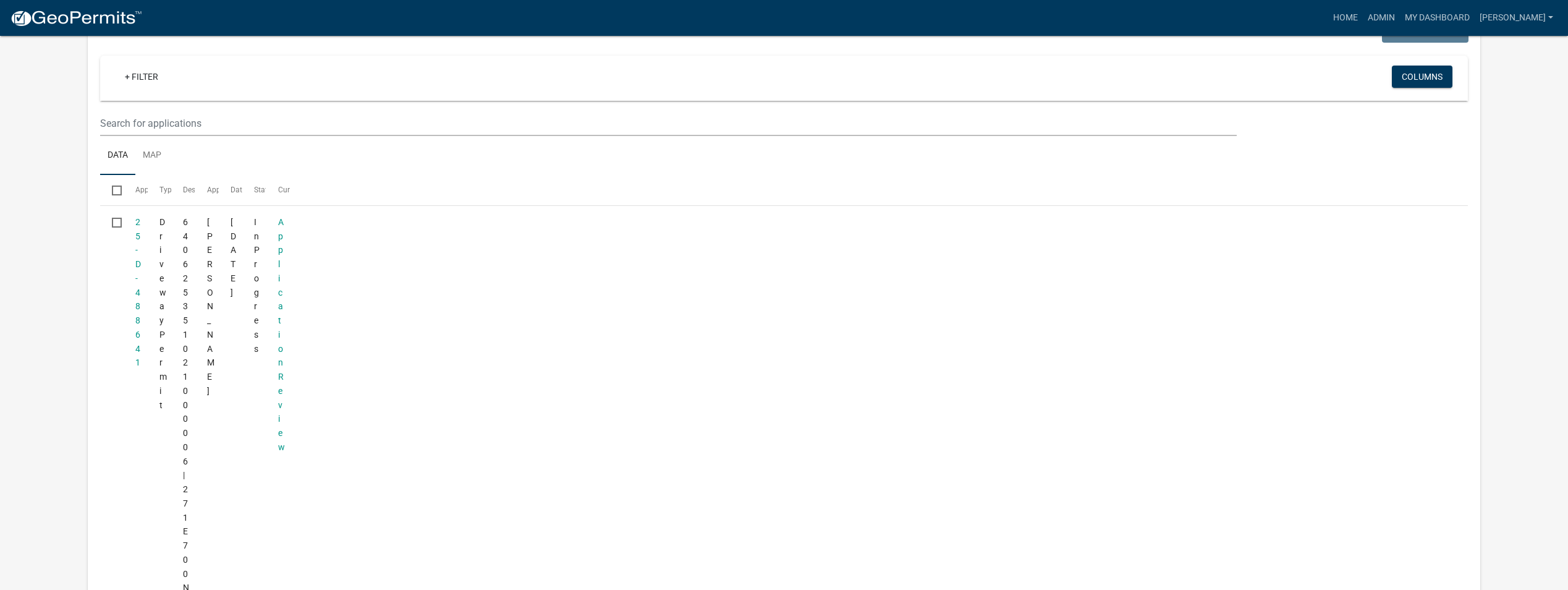
scroll to position [247, 0]
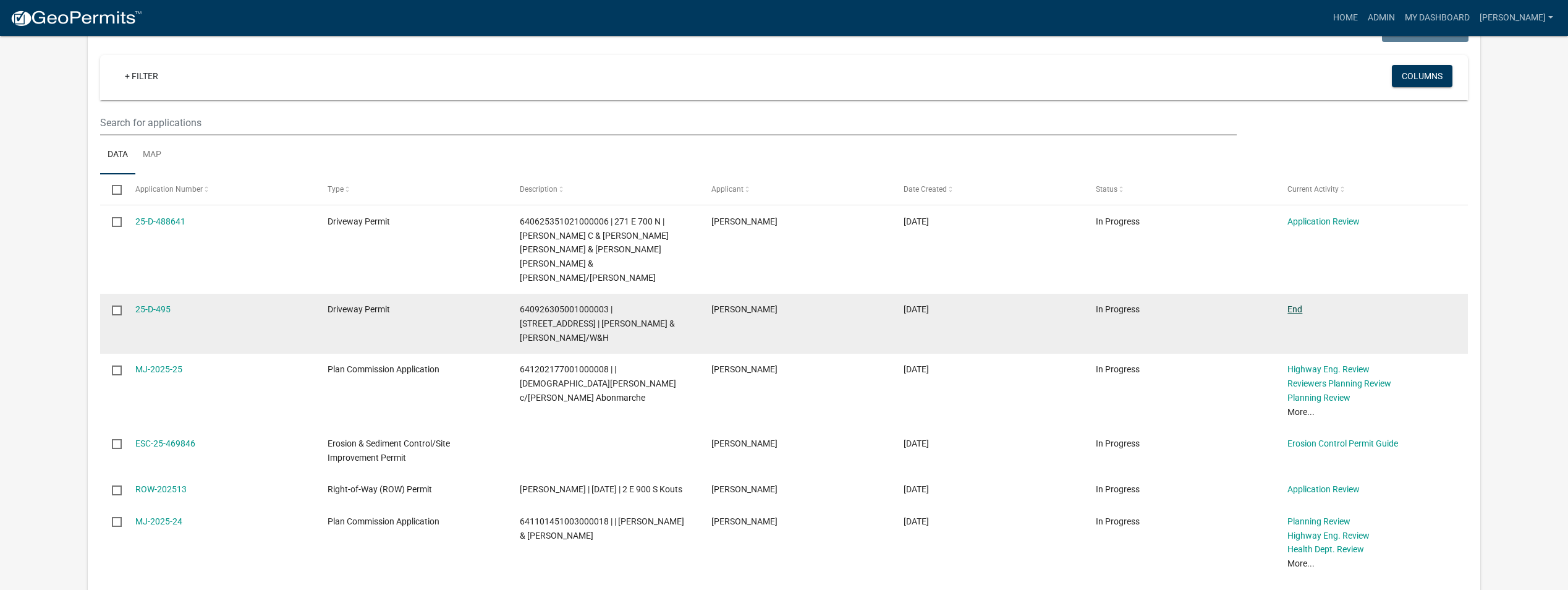
click at [1292, 304] on link "End" at bounding box center [1294, 309] width 15 height 9
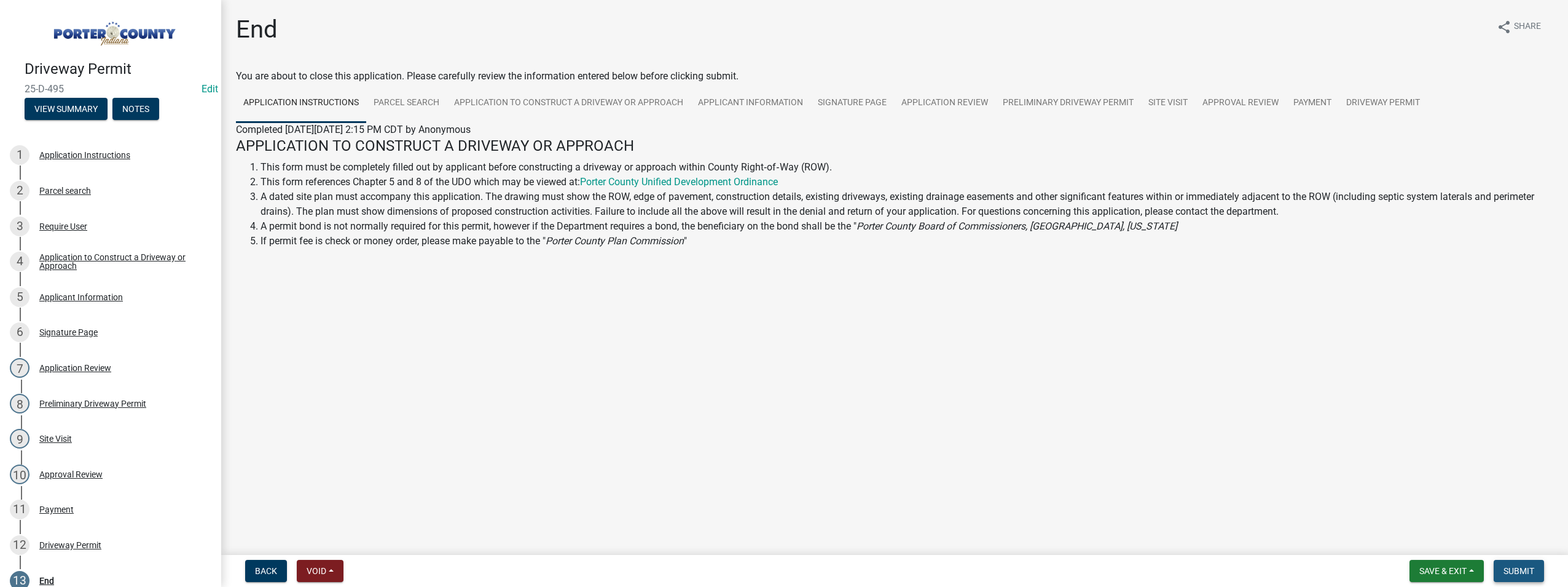
click at [1520, 579] on button "Submit" at bounding box center [1519, 570] width 51 height 22
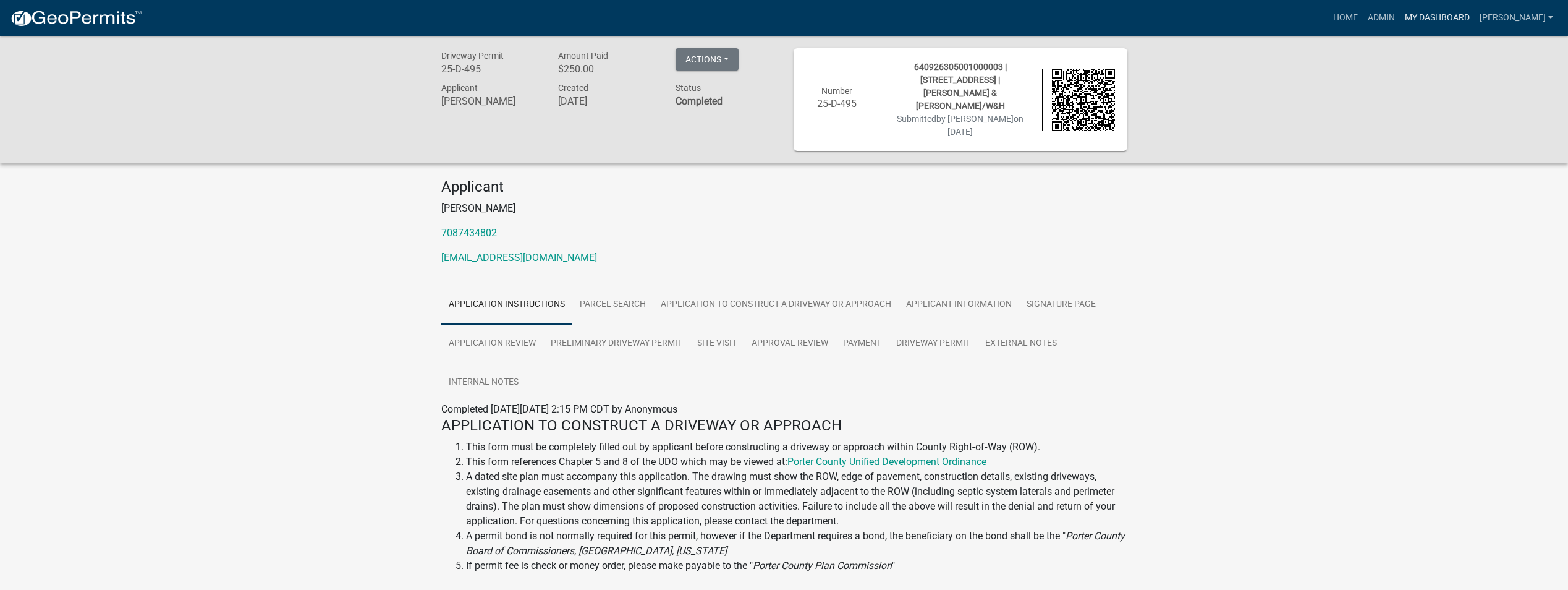
click at [1418, 21] on link "My Dashboard" at bounding box center [1436, 18] width 75 height 24
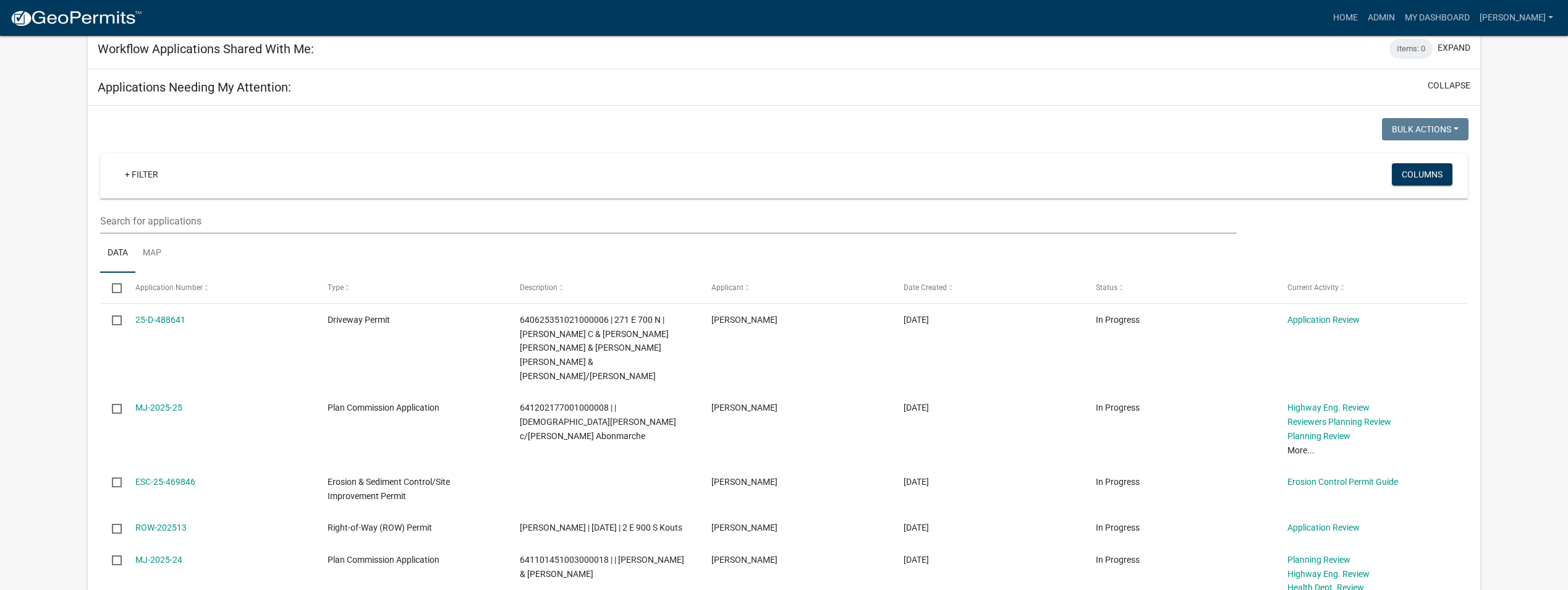
scroll to position [142, 0]
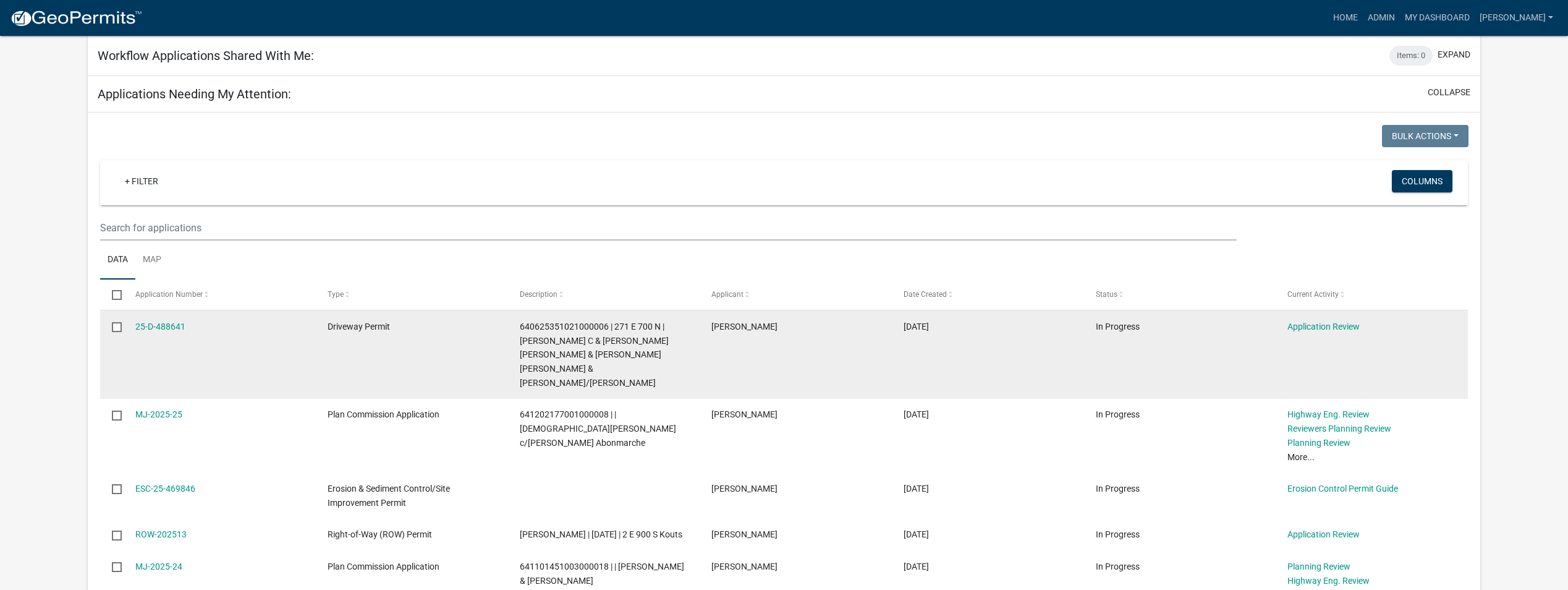
click at [155, 331] on div "25-D-488641" at bounding box center [219, 326] width 168 height 14
click at [155, 326] on link "25-D-488641" at bounding box center [160, 326] width 50 height 9
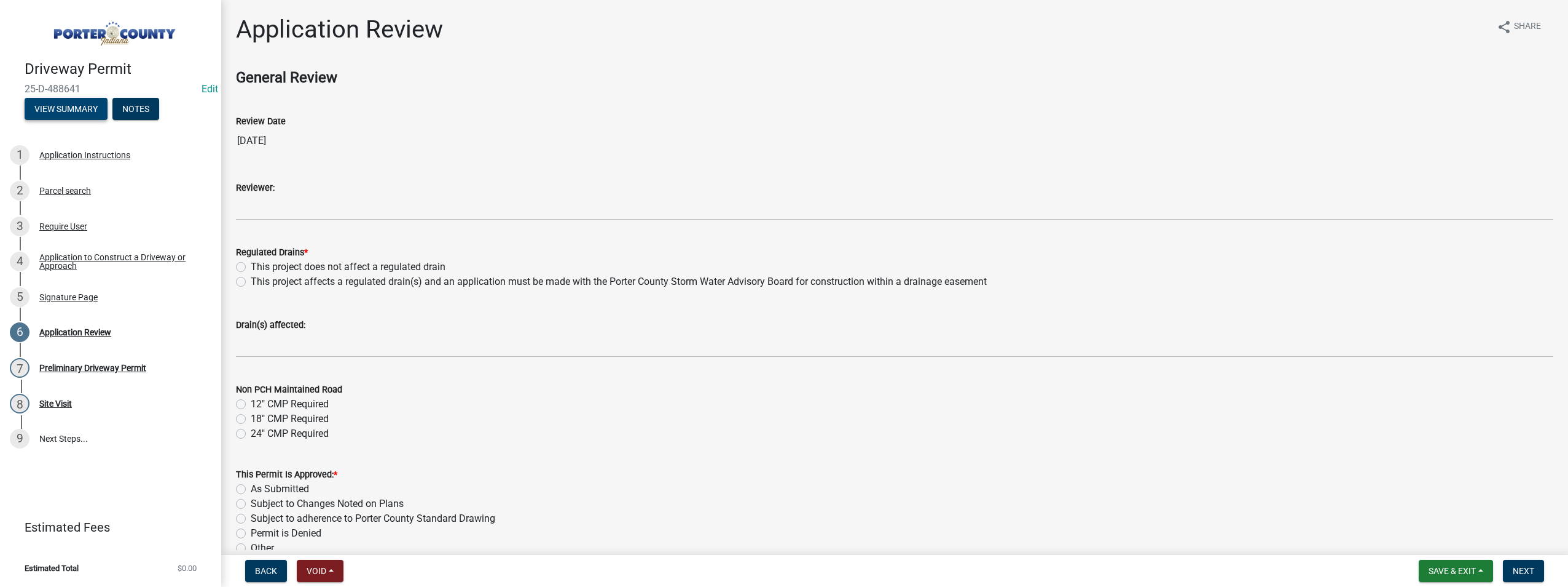
click at [75, 111] on button "View Summary" at bounding box center [66, 108] width 83 height 22
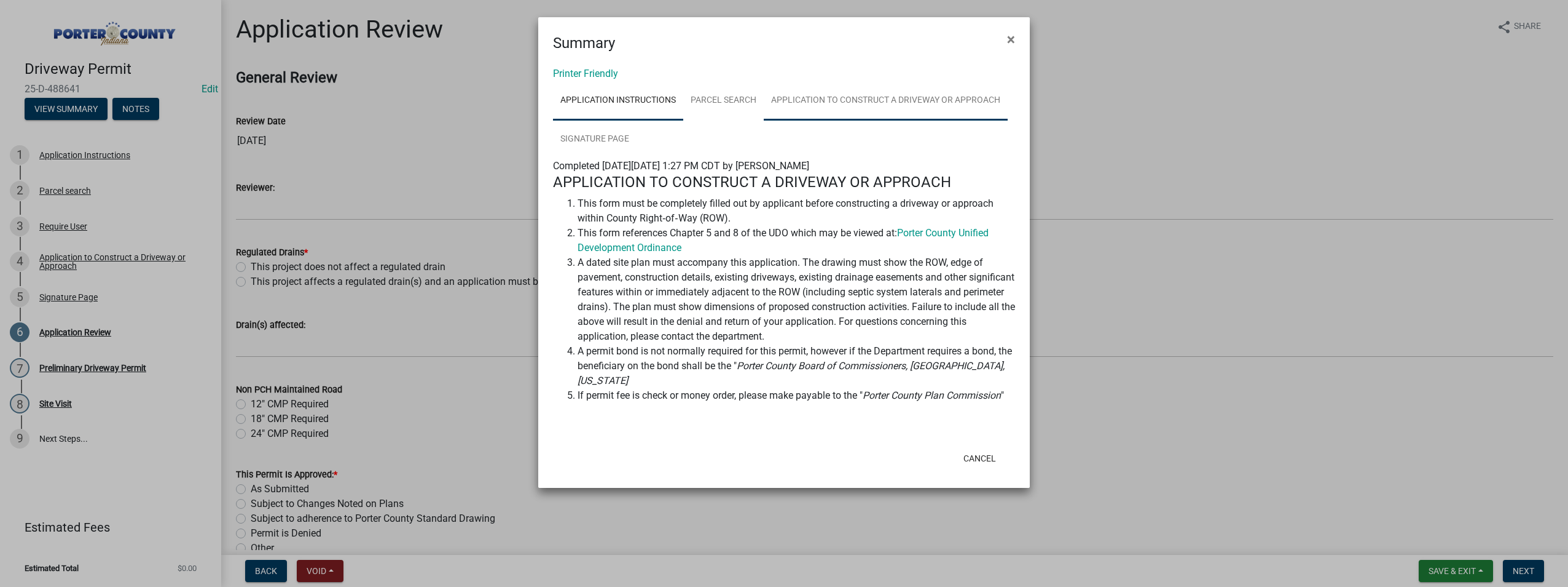
click at [889, 106] on link "Application to Construct a Driveway or Approach" at bounding box center [885, 101] width 244 height 40
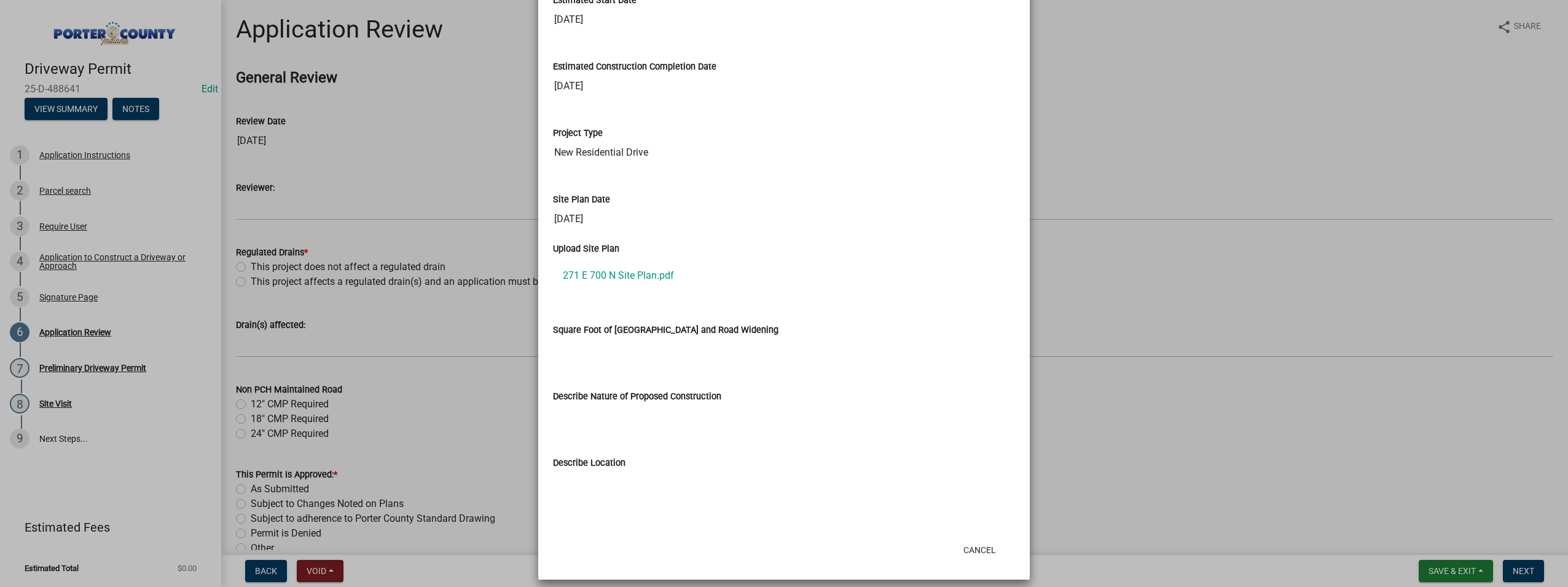
scroll to position [1190, 0]
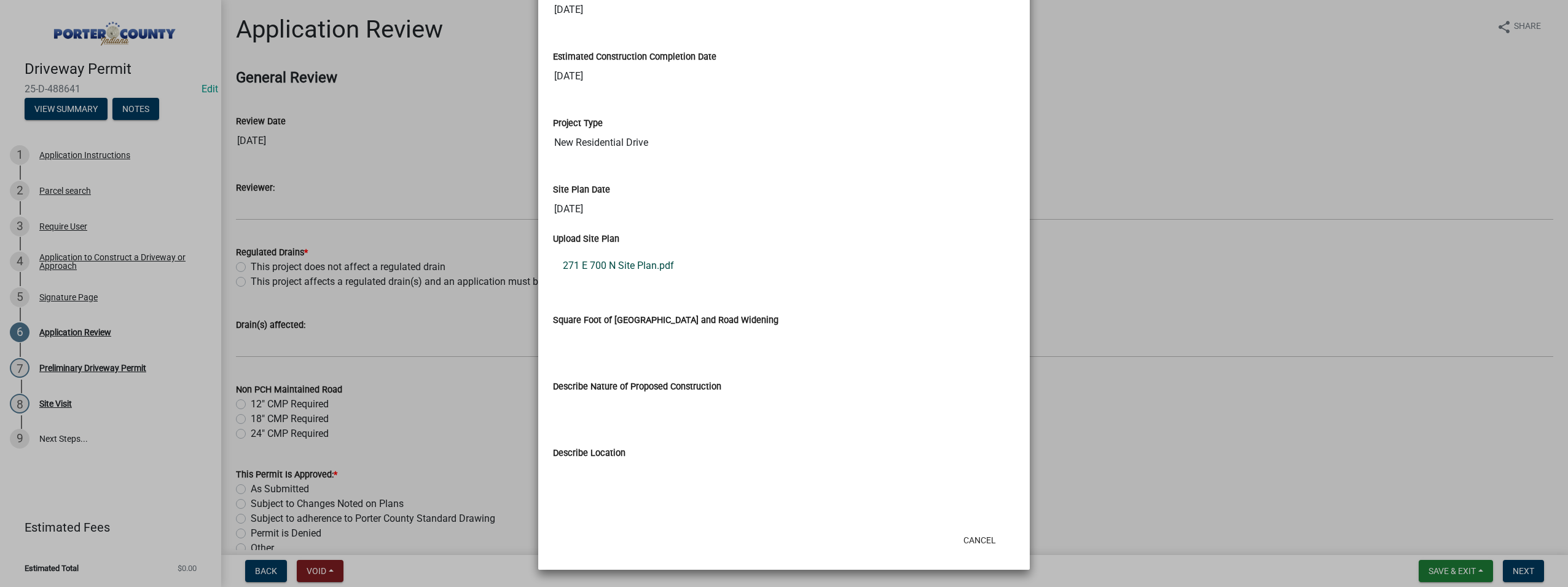
click at [606, 269] on link "271 E 700 N Site Plan.pdf" at bounding box center [784, 265] width 462 height 29
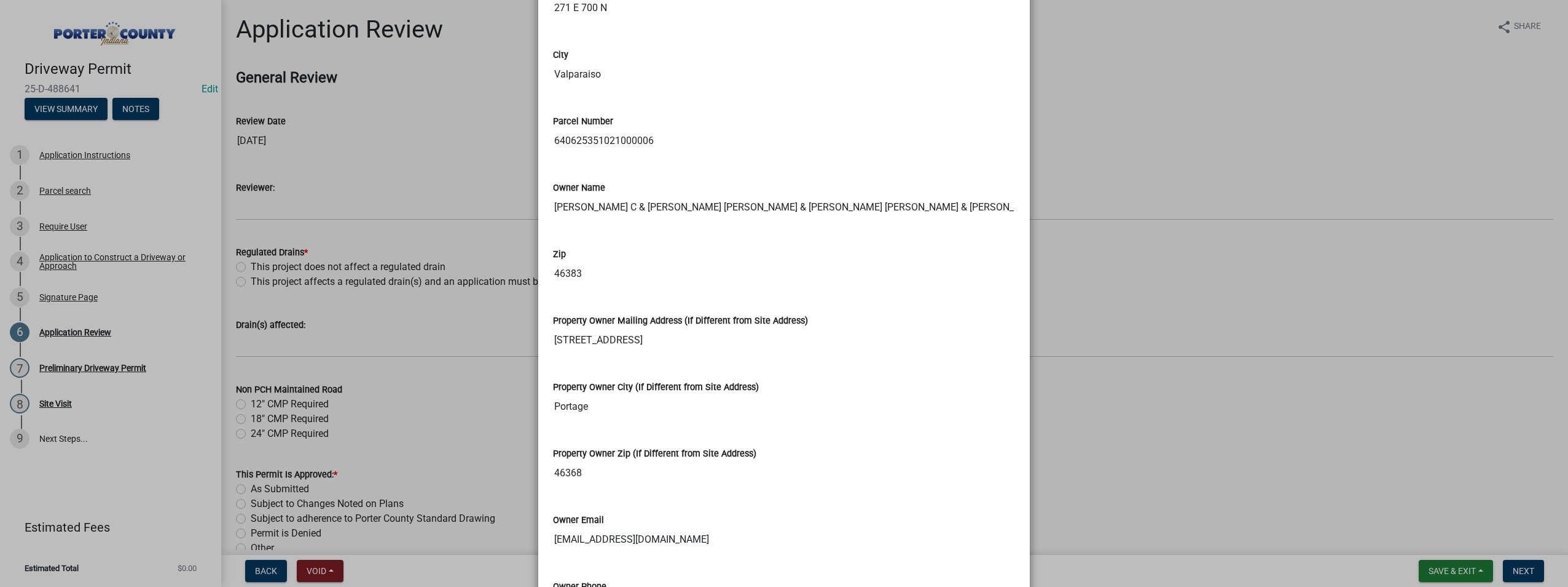
scroll to position [206, 0]
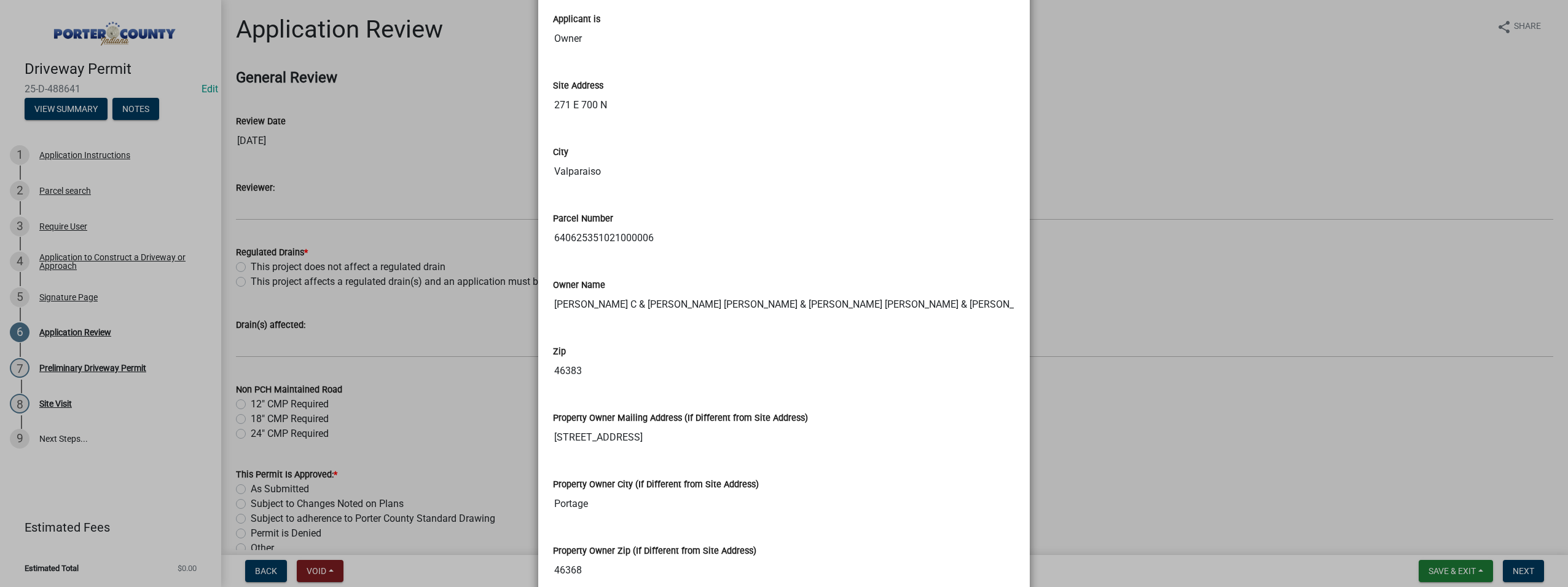
drag, startPoint x: 656, startPoint y: 238, endPoint x: 542, endPoint y: 251, distance: 114.7
click at [544, 251] on div "Parcel Number 640625351021000006" at bounding box center [784, 227] width 480 height 66
